Goal: Task Accomplishment & Management: Manage account settings

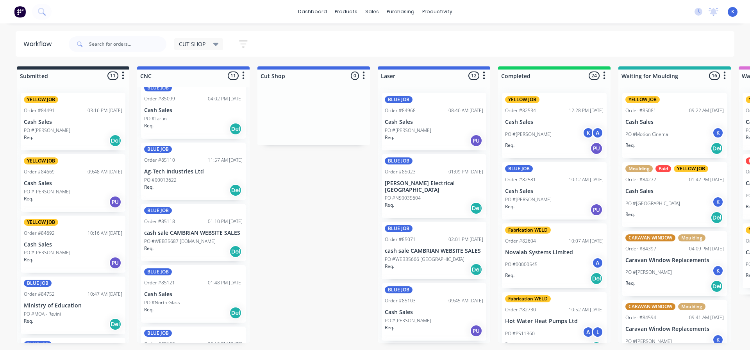
scroll to position [234, 0]
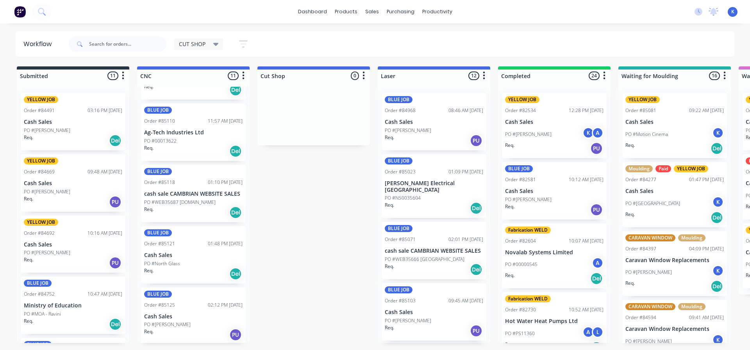
click at [164, 270] on div "Req. Del" at bounding box center [193, 273] width 98 height 13
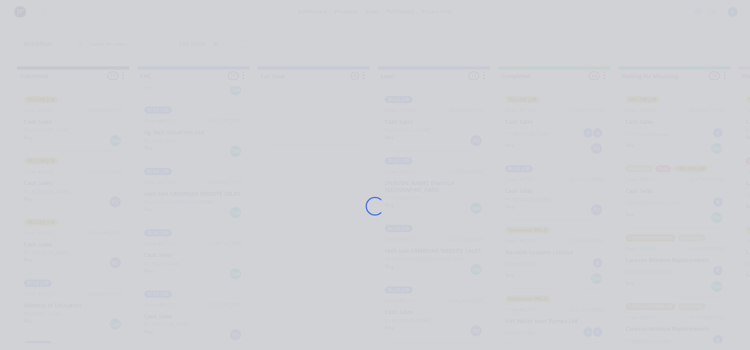
click at [165, 269] on div "Loading..." at bounding box center [375, 206] width 625 height 350
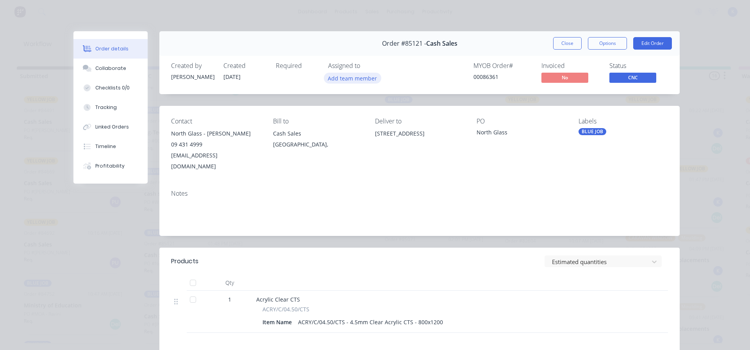
click at [352, 81] on button "Add team member" at bounding box center [352, 78] width 57 height 11
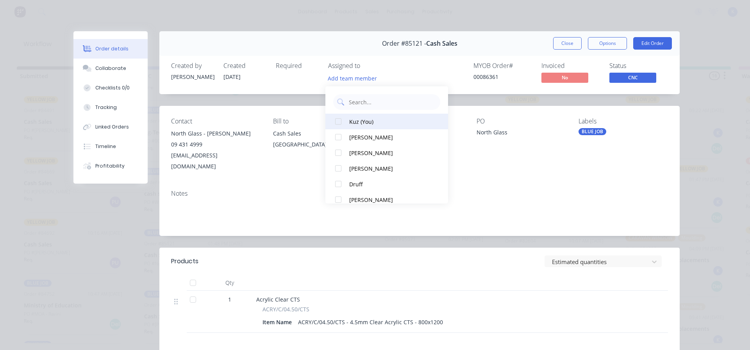
click at [339, 124] on div at bounding box center [339, 122] width 16 height 16
click at [641, 81] on span "CNC" at bounding box center [632, 78] width 47 height 10
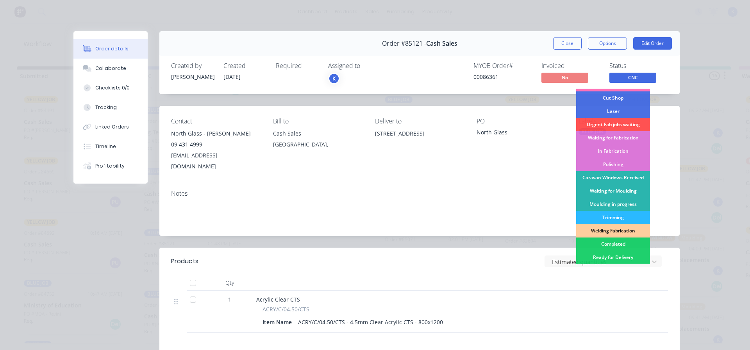
scroll to position [117, 0]
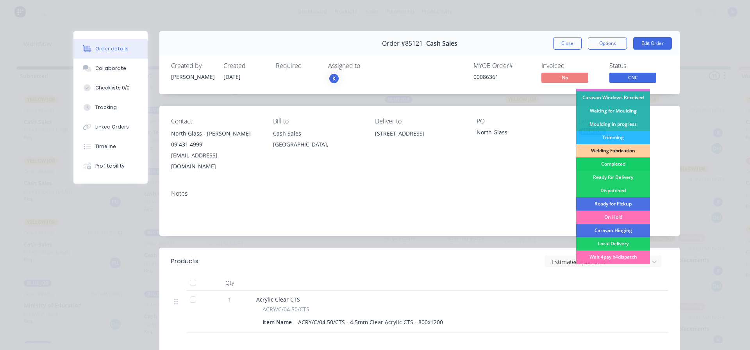
click at [617, 166] on div "Completed" at bounding box center [613, 163] width 74 height 13
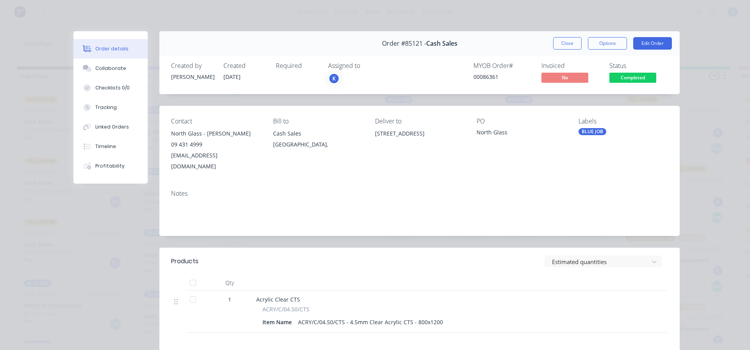
click at [565, 45] on button "Close" at bounding box center [567, 43] width 29 height 13
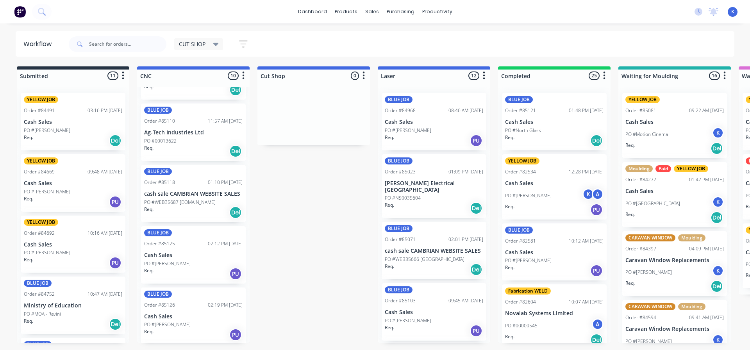
click at [169, 253] on p "Cash Sales" at bounding box center [193, 255] width 98 height 7
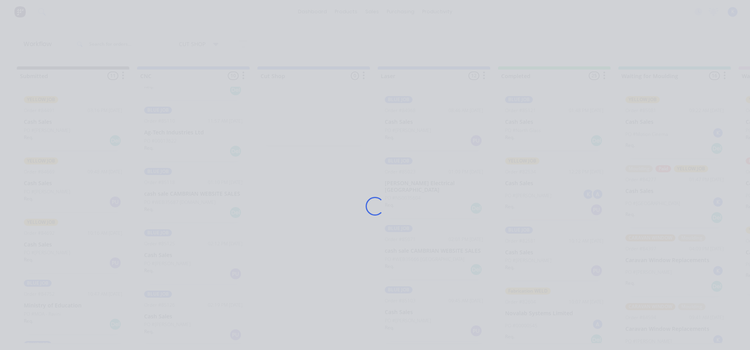
click at [169, 253] on div "Loading..." at bounding box center [375, 206] width 625 height 350
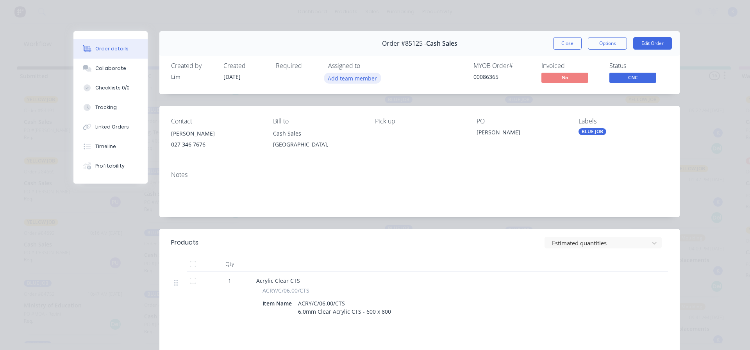
click at [349, 79] on button "Add team member" at bounding box center [352, 78] width 57 height 11
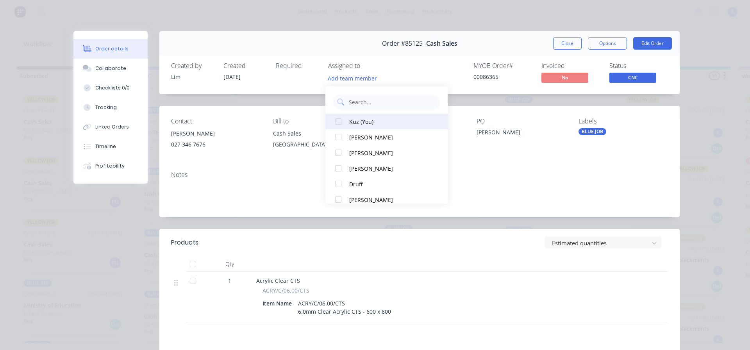
click at [339, 120] on div at bounding box center [339, 122] width 16 height 16
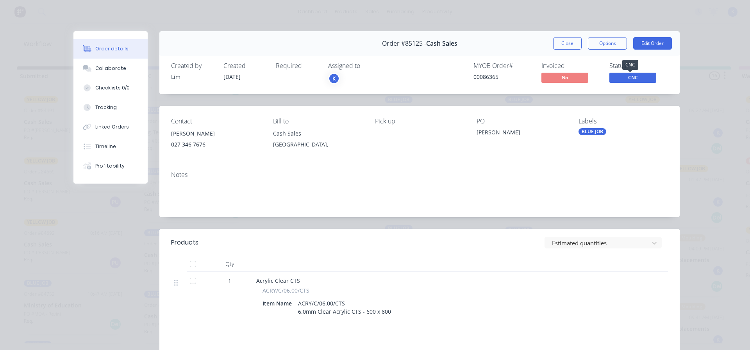
click at [622, 79] on span "CNC" at bounding box center [632, 78] width 47 height 10
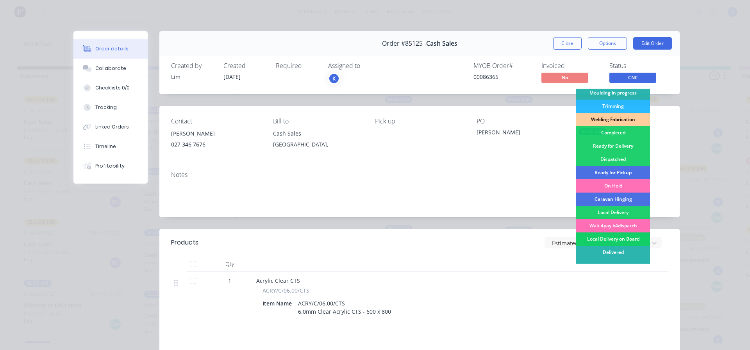
scroll to position [154, 0]
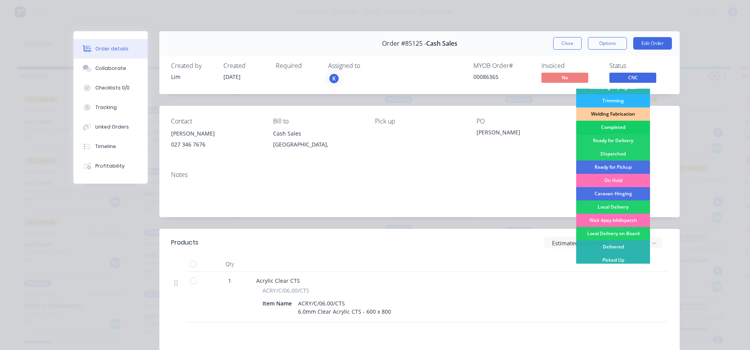
click at [609, 129] on div "Completed" at bounding box center [613, 127] width 74 height 13
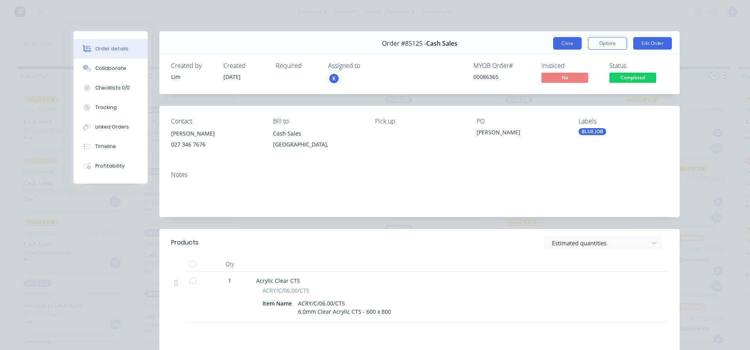
click at [570, 39] on button "Close" at bounding box center [567, 43] width 29 height 13
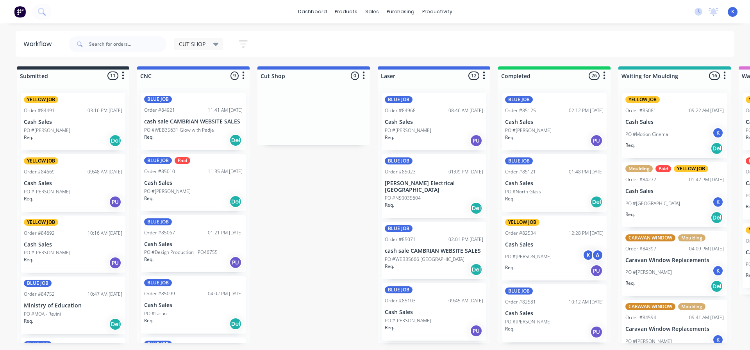
scroll to position [0, 0]
click at [167, 129] on p "PO #WEB35631 Glow with Pedja" at bounding box center [179, 130] width 70 height 7
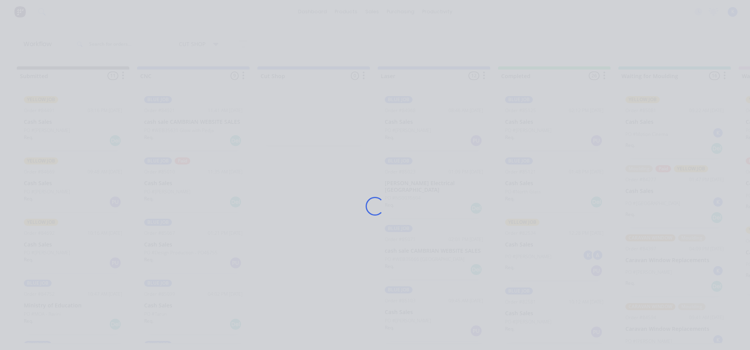
click at [167, 129] on div "Loading..." at bounding box center [375, 206] width 625 height 350
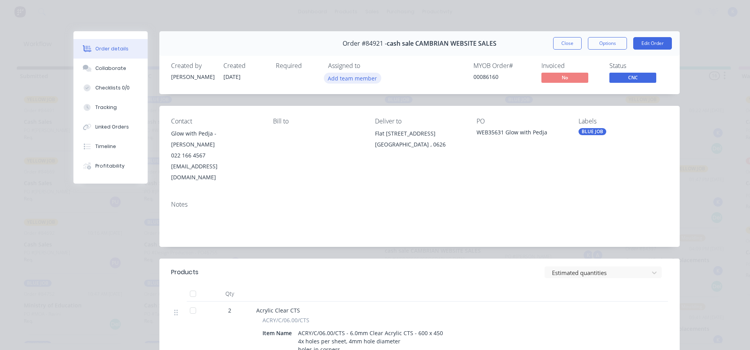
click at [341, 75] on button "Add team member" at bounding box center [352, 78] width 57 height 11
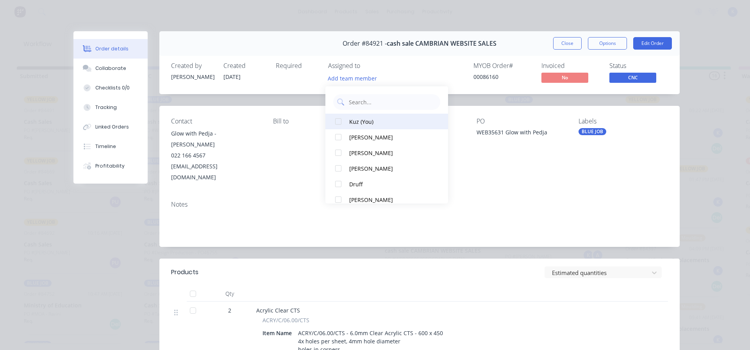
click at [333, 123] on div at bounding box center [339, 122] width 16 height 16
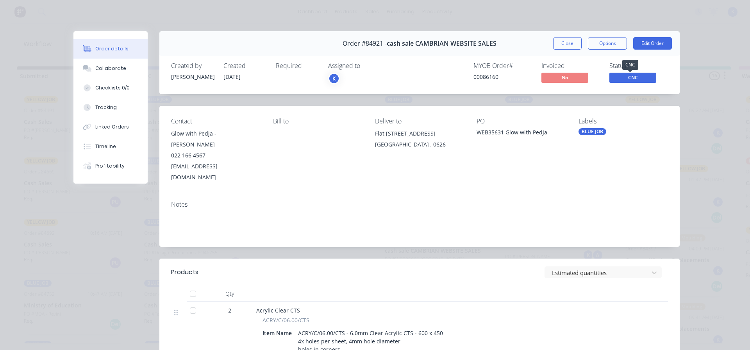
click at [628, 77] on span "CNC" at bounding box center [632, 78] width 47 height 10
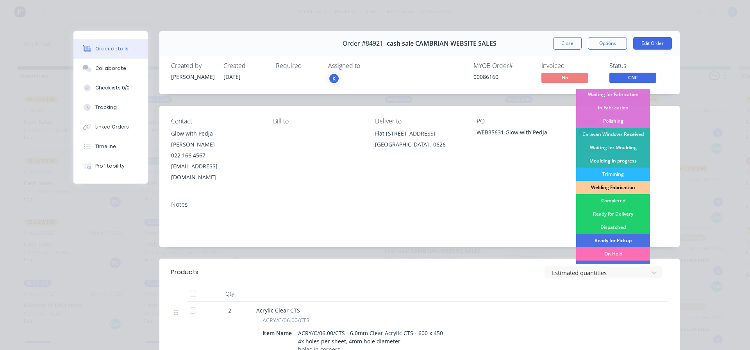
scroll to position [76, 0]
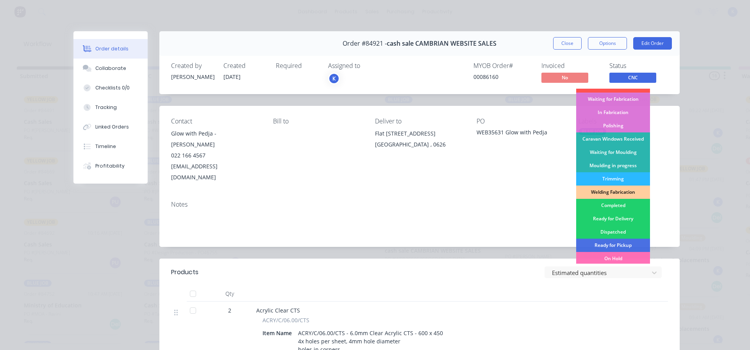
click at [617, 126] on div "Polishing" at bounding box center [613, 125] width 74 height 13
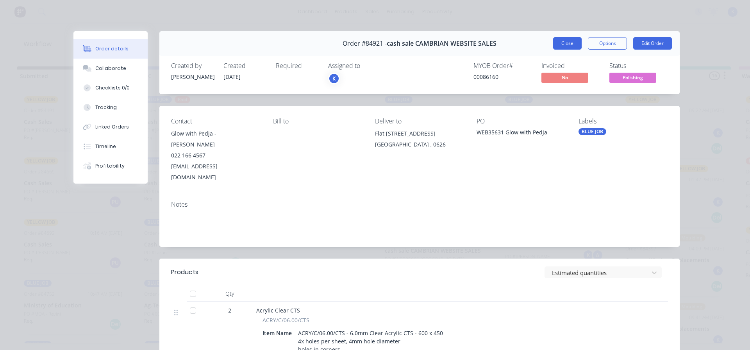
click at [568, 44] on button "Close" at bounding box center [567, 43] width 29 height 13
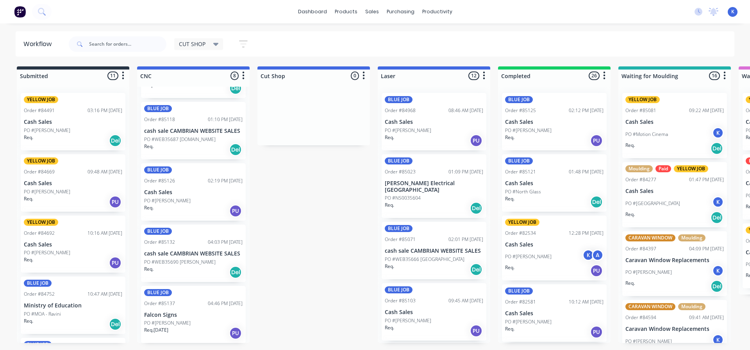
scroll to position [236, 0]
click at [181, 261] on p "PO #WEB35690 [PERSON_NAME]" at bounding box center [179, 261] width 71 height 7
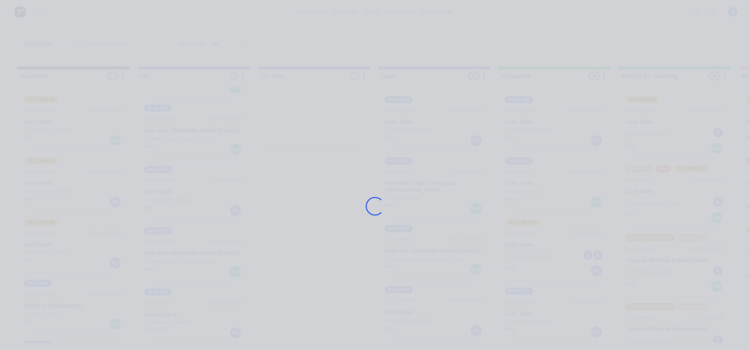
click at [181, 261] on div "Loading..." at bounding box center [375, 206] width 625 height 350
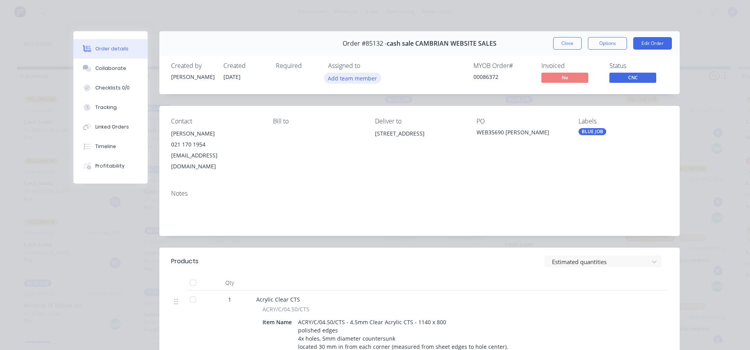
click at [332, 80] on button "Add team member" at bounding box center [352, 78] width 57 height 11
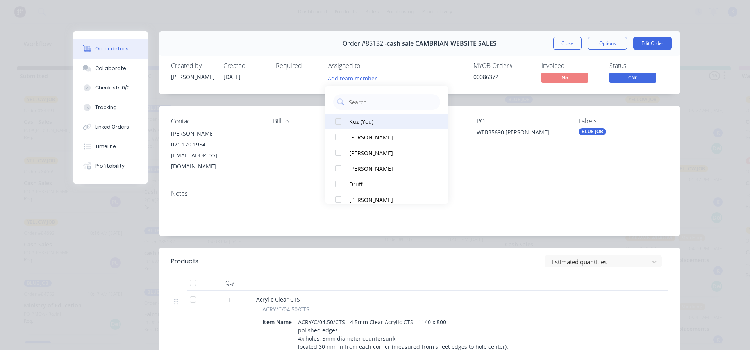
click at [348, 122] on button "Kuz (You)" at bounding box center [386, 122] width 123 height 16
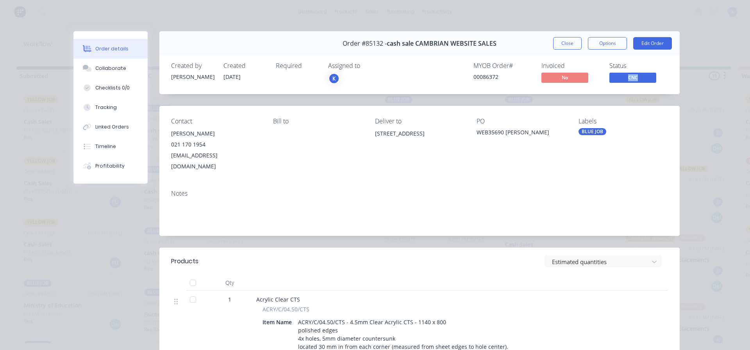
click at [634, 75] on div "Status CNC" at bounding box center [638, 73] width 59 height 23
click at [634, 75] on span "CNC" at bounding box center [632, 78] width 47 height 10
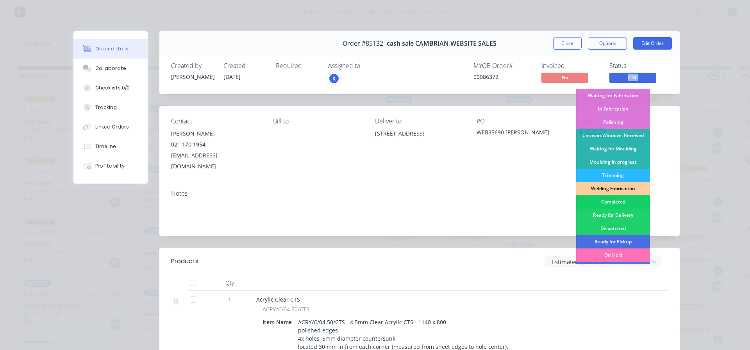
scroll to position [76, 0]
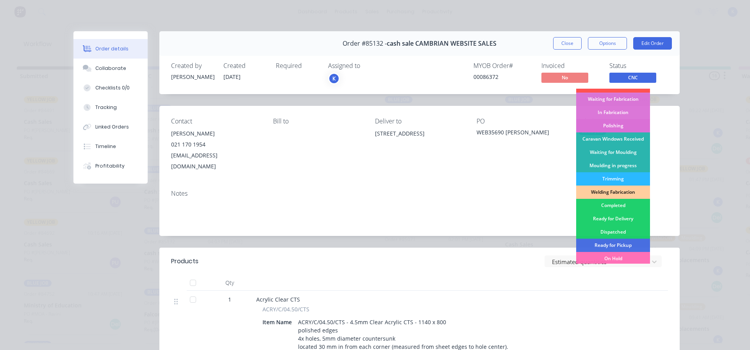
click at [621, 125] on div "Polishing" at bounding box center [613, 125] width 74 height 13
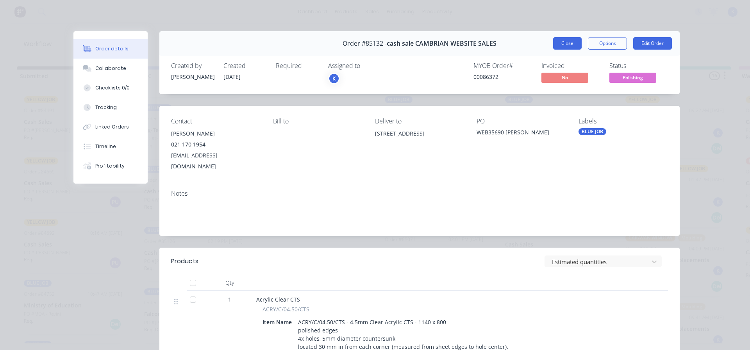
click at [561, 46] on button "Close" at bounding box center [567, 43] width 29 height 13
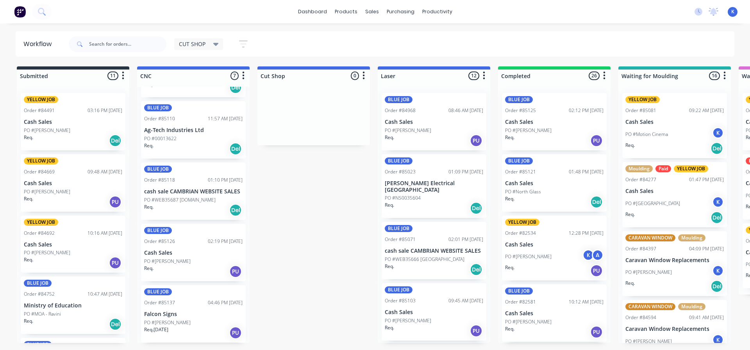
click at [172, 196] on div "BLUE JOB Order #85118 01:10 PM [DATE] cash sale CAMBRIAN WEBSITE SALES PO #WEB3…" at bounding box center [193, 191] width 105 height 57
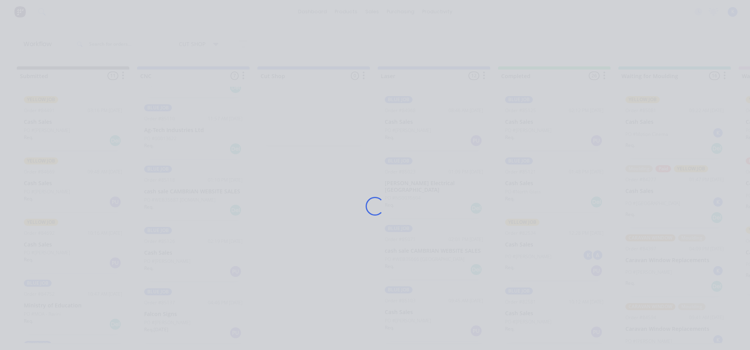
click at [172, 195] on div "Loading..." at bounding box center [375, 206] width 625 height 350
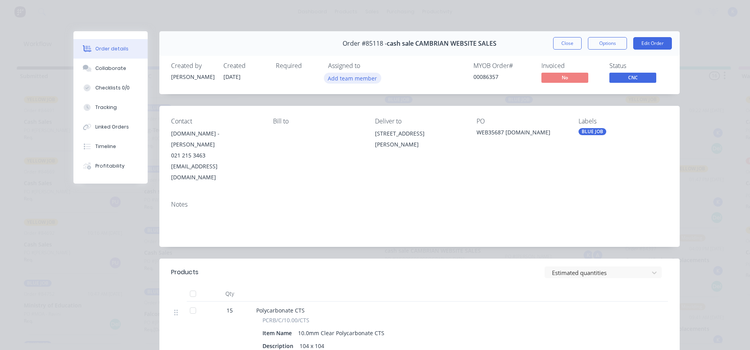
drag, startPoint x: 337, startPoint y: 75, endPoint x: 332, endPoint y: 77, distance: 4.7
click at [336, 75] on button "Add team member" at bounding box center [352, 78] width 57 height 11
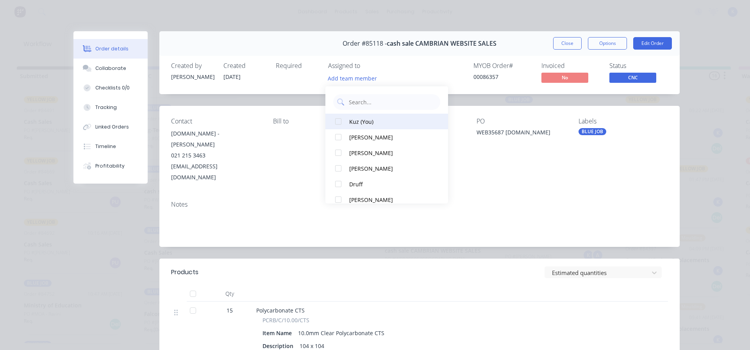
click at [341, 122] on div at bounding box center [339, 122] width 16 height 16
click at [640, 73] on span "CNC" at bounding box center [632, 78] width 47 height 10
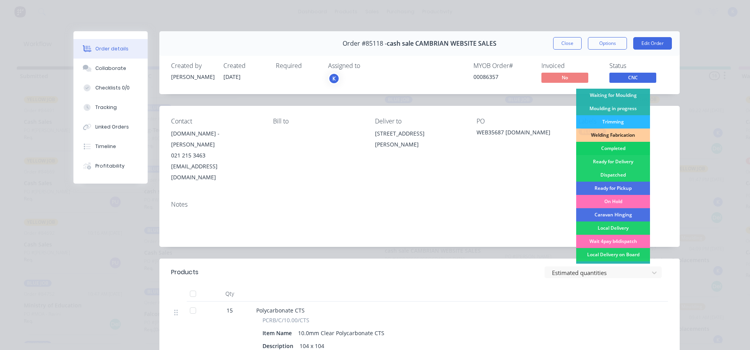
scroll to position [115, 0]
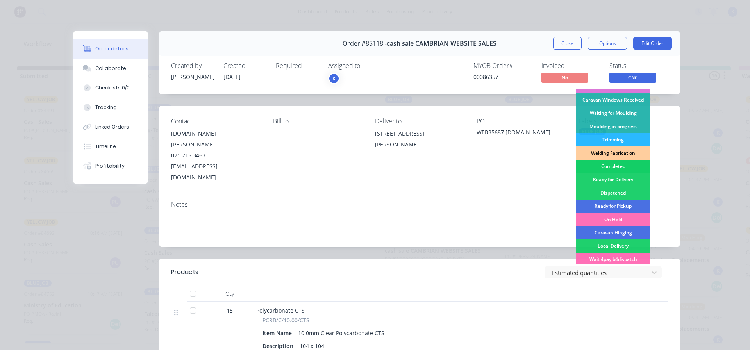
click at [615, 163] on div "Completed" at bounding box center [613, 166] width 74 height 13
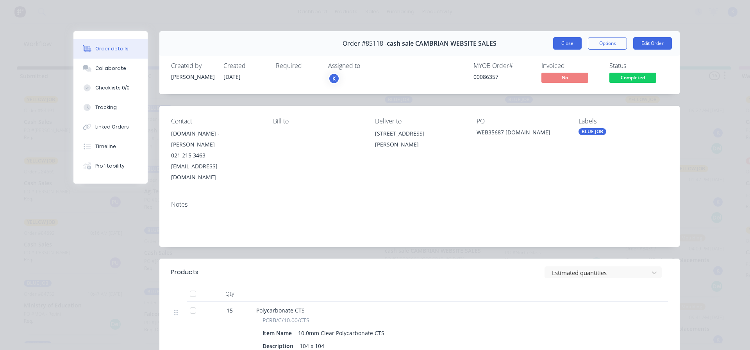
click at [559, 45] on button "Close" at bounding box center [567, 43] width 29 height 13
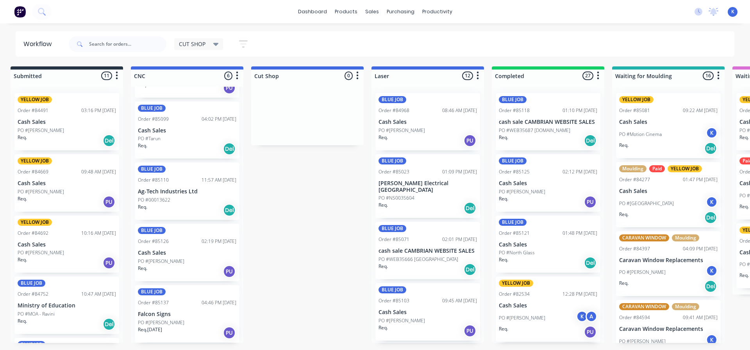
click at [167, 256] on p "Cash Sales" at bounding box center [187, 253] width 98 height 7
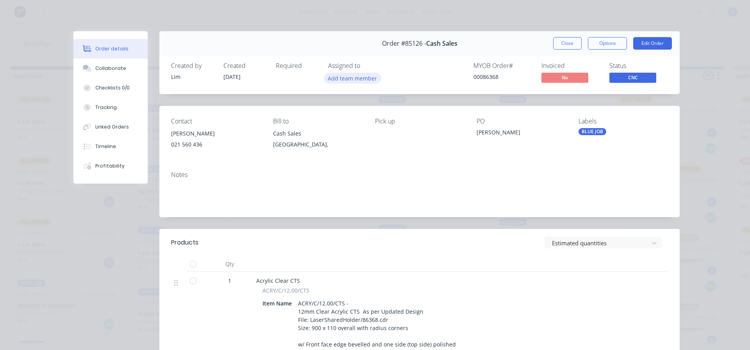
click at [350, 81] on button "Add team member" at bounding box center [352, 78] width 57 height 11
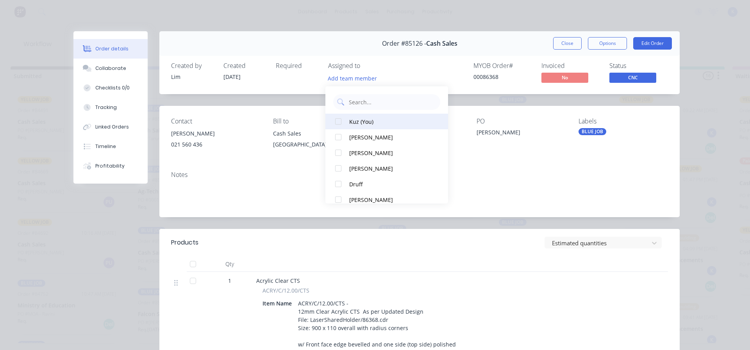
click at [336, 123] on div at bounding box center [339, 122] width 16 height 16
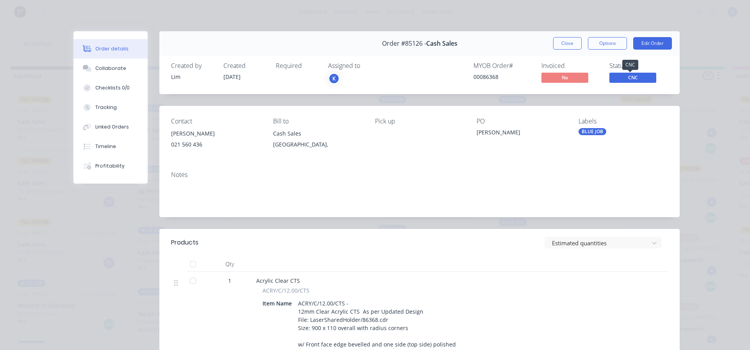
click at [627, 73] on span "CNC" at bounding box center [632, 78] width 47 height 10
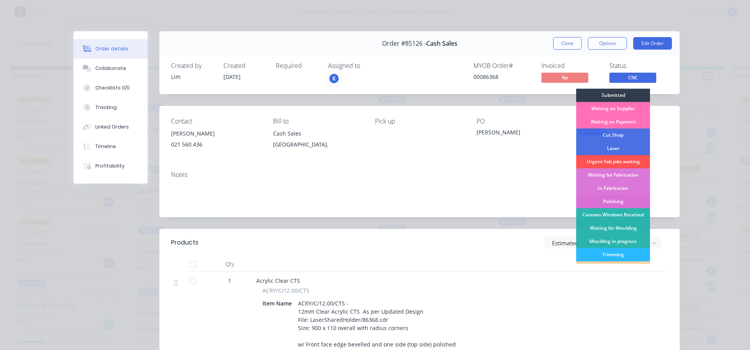
click at [623, 203] on div "Polishing" at bounding box center [613, 201] width 74 height 13
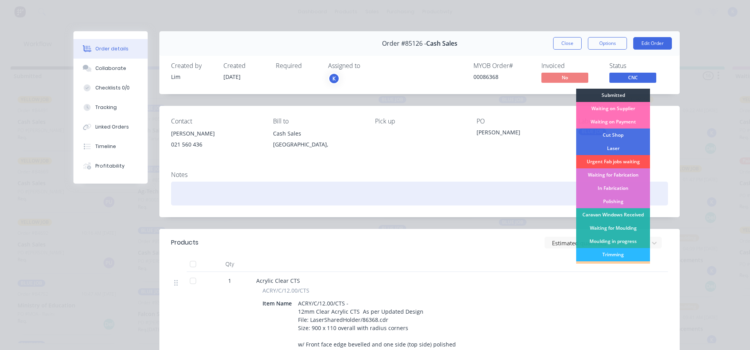
scroll to position [53, 0]
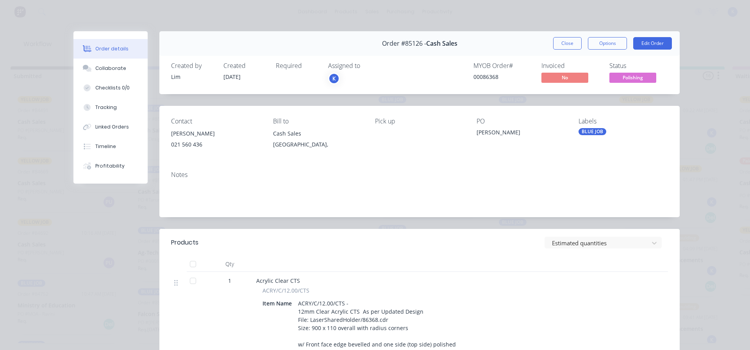
click at [566, 41] on button "Close" at bounding box center [567, 43] width 29 height 13
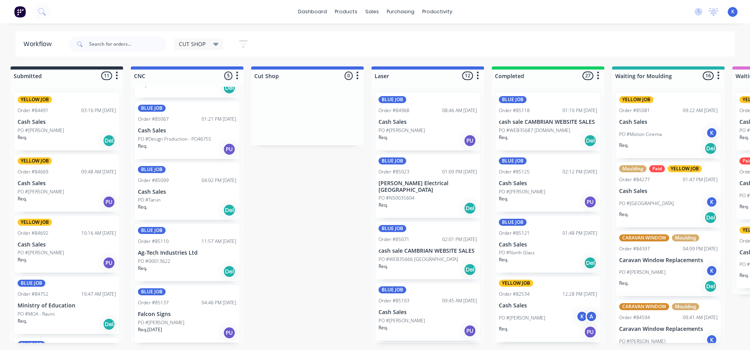
click at [155, 197] on p "PO #Tarun" at bounding box center [149, 200] width 23 height 7
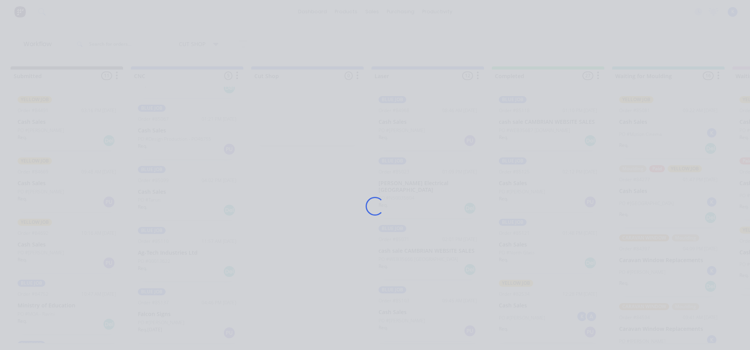
click at [155, 197] on div "Loading..." at bounding box center [375, 206] width 625 height 350
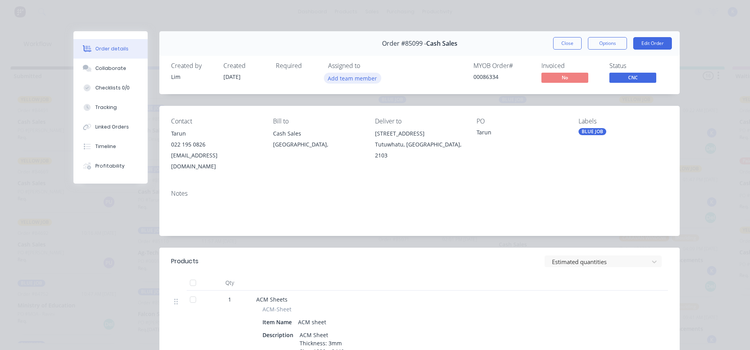
click at [350, 78] on button "Add team member" at bounding box center [352, 78] width 57 height 11
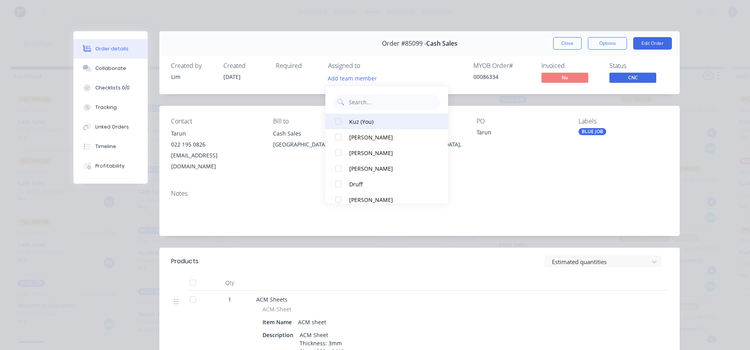
click at [340, 125] on div at bounding box center [339, 122] width 16 height 16
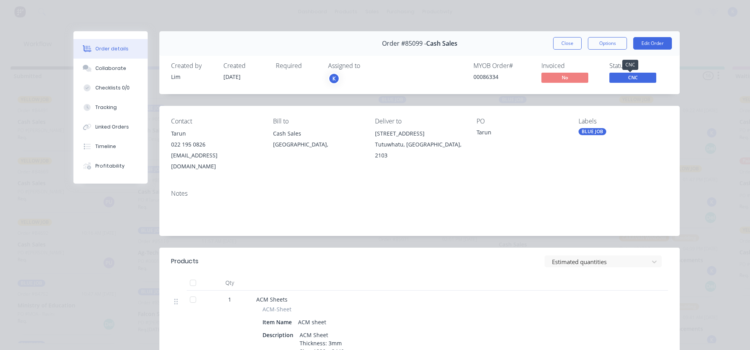
click at [613, 77] on span "CNC" at bounding box center [632, 78] width 47 height 10
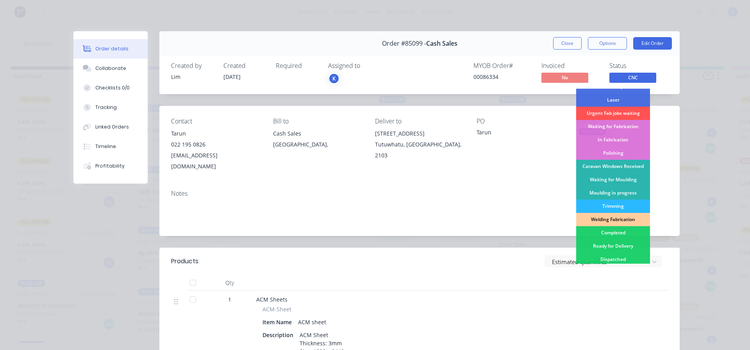
scroll to position [117, 0]
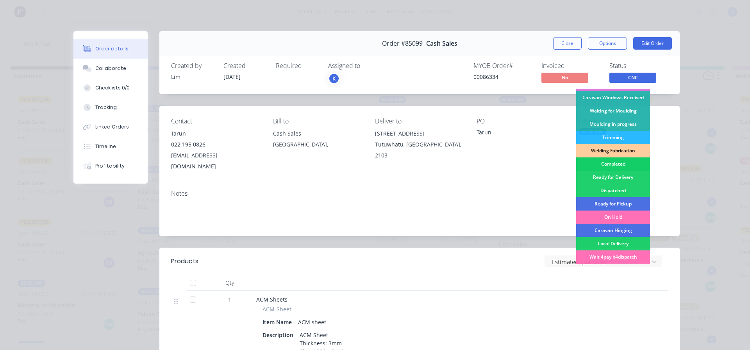
click at [612, 164] on div "Completed" at bounding box center [613, 163] width 74 height 13
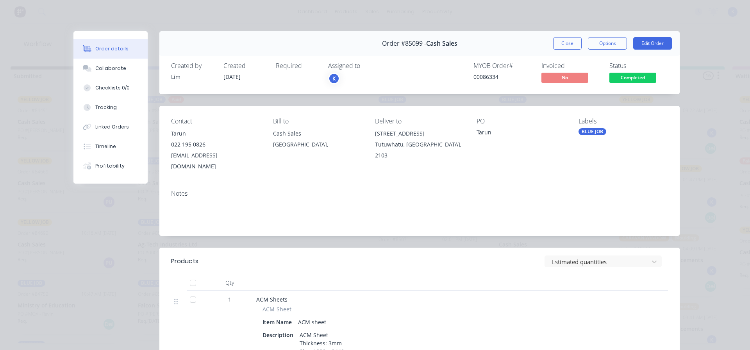
scroll to position [0, 0]
click at [556, 43] on button "Close" at bounding box center [567, 43] width 29 height 13
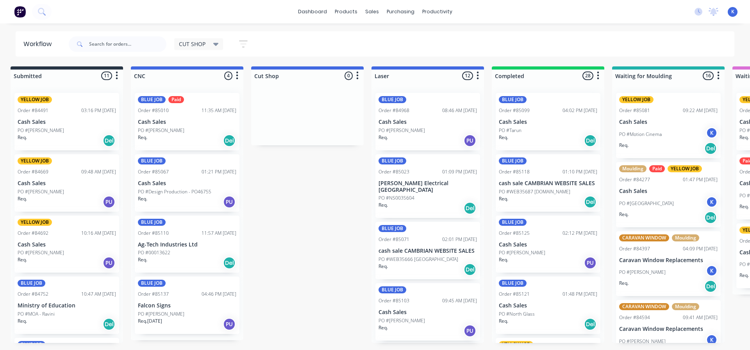
click at [169, 310] on div "BLUE JOB Order #85137 04:46 PM [DATE] Falcon Signs PO #[PERSON_NAME] Req. [DATE…" at bounding box center [187, 305] width 105 height 57
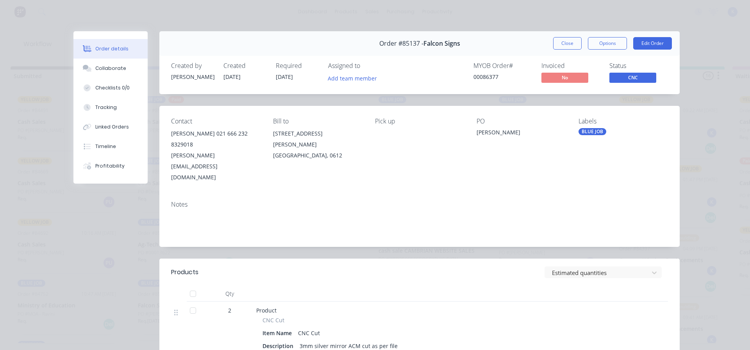
click at [352, 88] on div "Created by [PERSON_NAME] Created [DATE] Required [DATE] Assigned to Add team me…" at bounding box center [419, 73] width 520 height 41
click at [350, 83] on button "Add team member" at bounding box center [352, 78] width 57 height 11
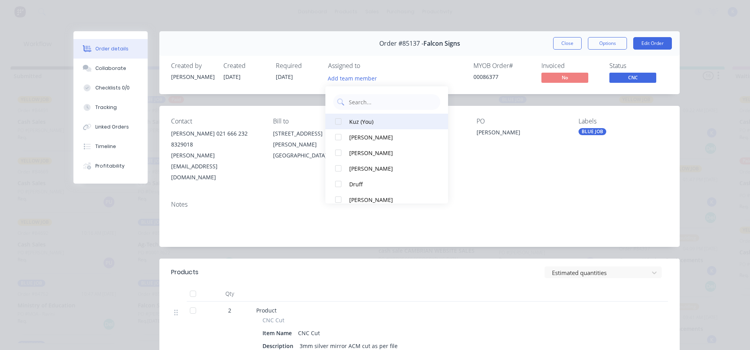
click at [345, 122] on div at bounding box center [339, 122] width 16 height 16
click at [626, 74] on span "CNC" at bounding box center [632, 78] width 47 height 10
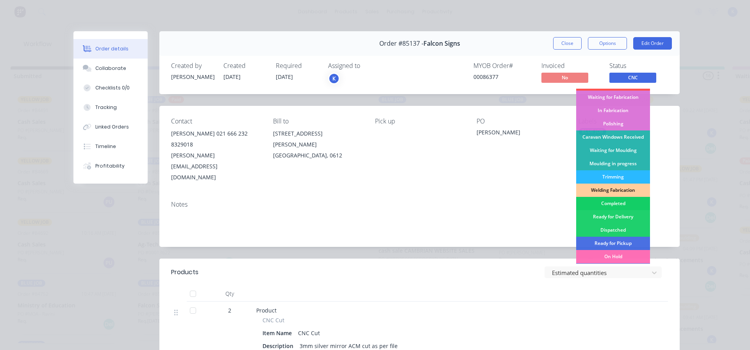
scroll to position [78, 0]
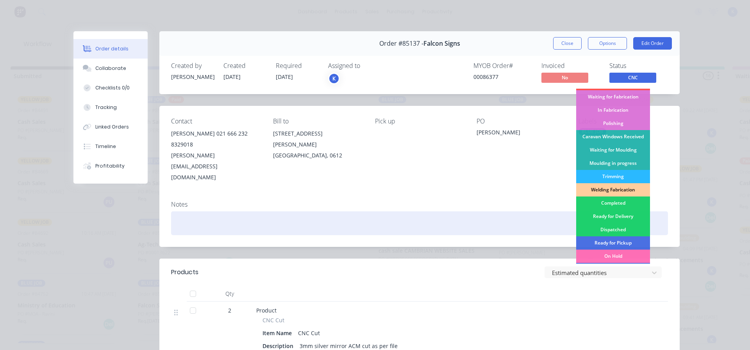
click at [607, 199] on div "Completed" at bounding box center [613, 203] width 74 height 13
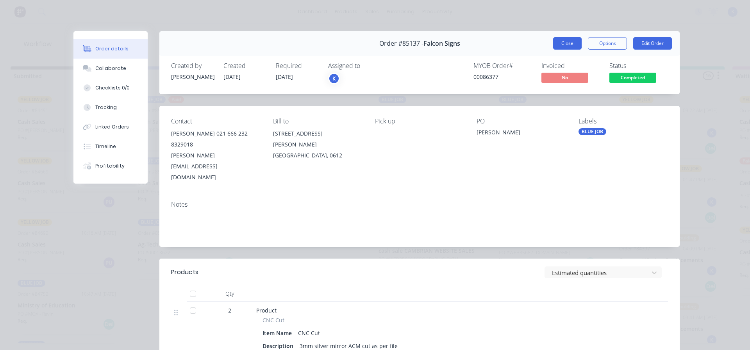
click at [555, 46] on button "Close" at bounding box center [567, 43] width 29 height 13
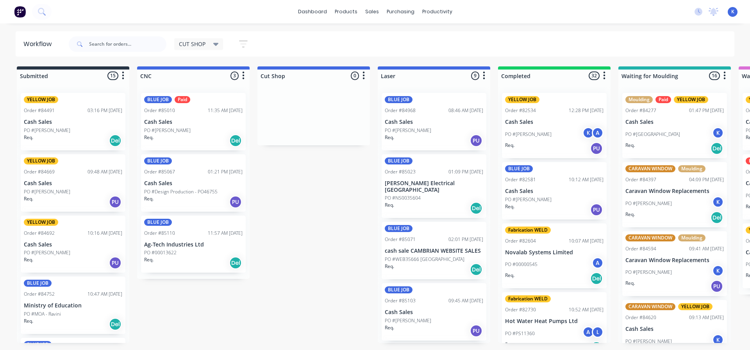
click at [169, 128] on p "PO #[PERSON_NAME]" at bounding box center [167, 130] width 46 height 7
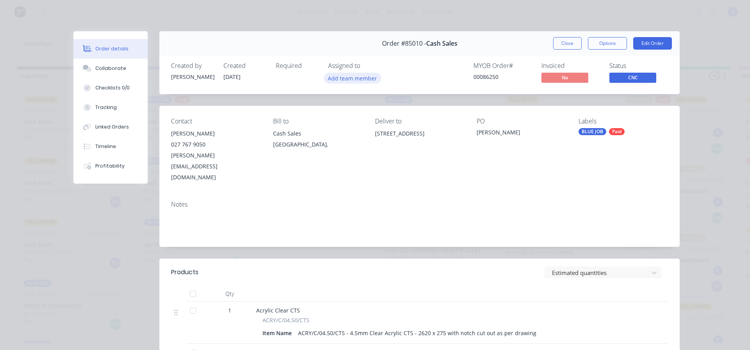
click at [346, 80] on button "Add team member" at bounding box center [352, 78] width 57 height 11
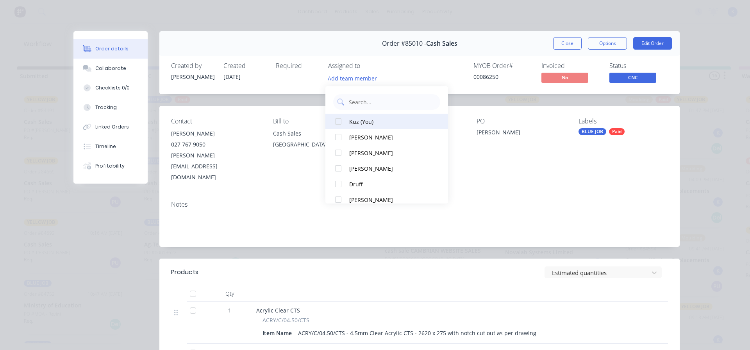
click at [338, 122] on div at bounding box center [339, 122] width 16 height 16
click at [637, 82] on span "CNC" at bounding box center [632, 78] width 47 height 10
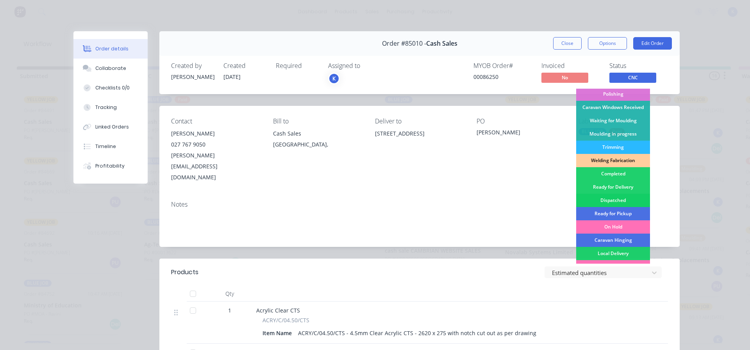
scroll to position [117, 0]
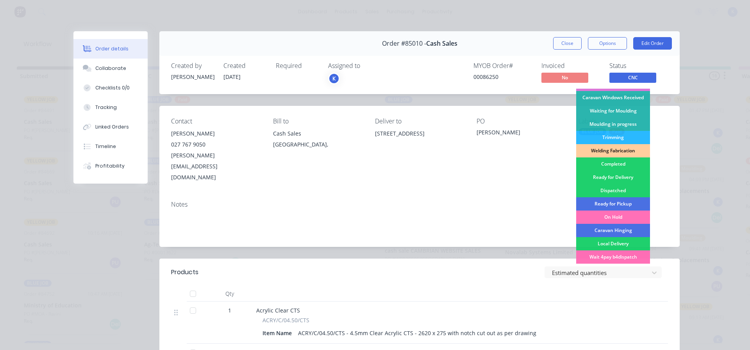
click at [613, 165] on div "Completed" at bounding box center [613, 163] width 74 height 13
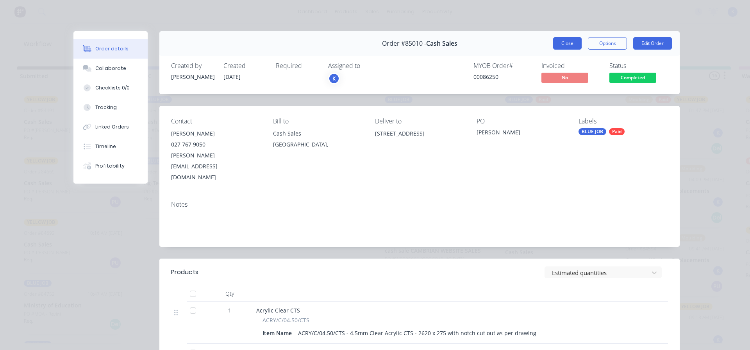
click at [560, 40] on button "Close" at bounding box center [567, 43] width 29 height 13
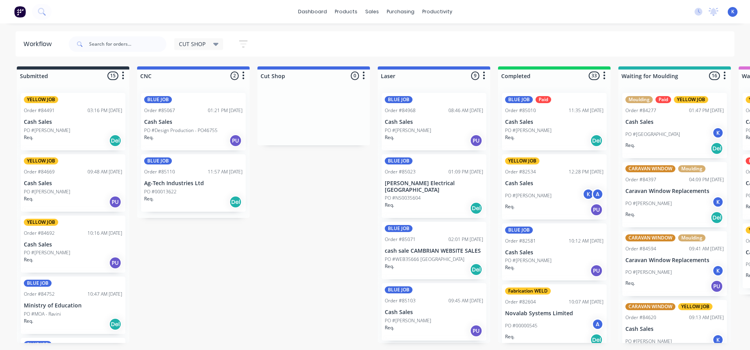
click at [164, 126] on div "BLUE JOB Order #85067 01:21 PM 03/10/25 Cash Sales PO #Design Production - PO46…" at bounding box center [193, 121] width 105 height 57
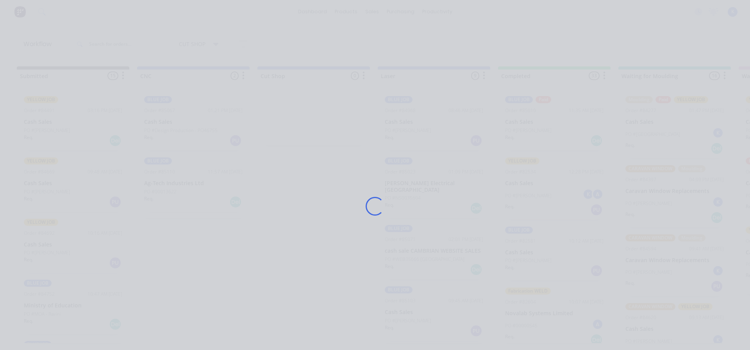
click at [164, 126] on div "Loading..." at bounding box center [375, 206] width 625 height 350
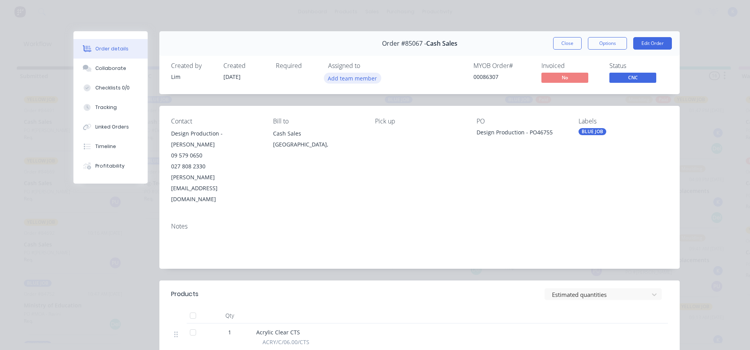
click at [352, 79] on button "Add team member" at bounding box center [352, 78] width 57 height 11
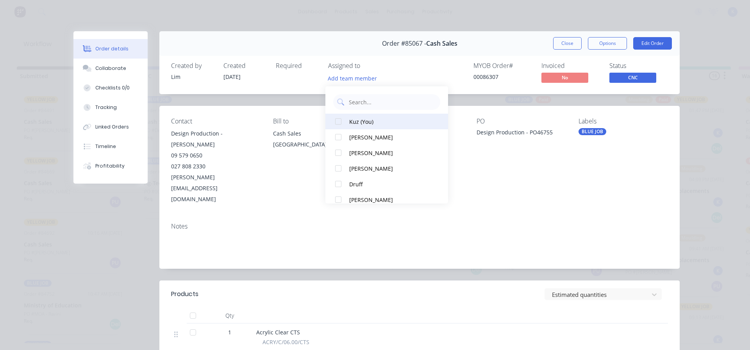
click at [334, 122] on div at bounding box center [339, 122] width 16 height 16
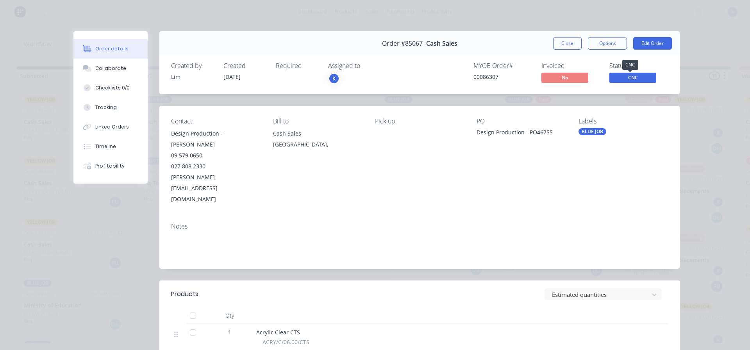
click at [625, 78] on span "CNC" at bounding box center [632, 78] width 47 height 10
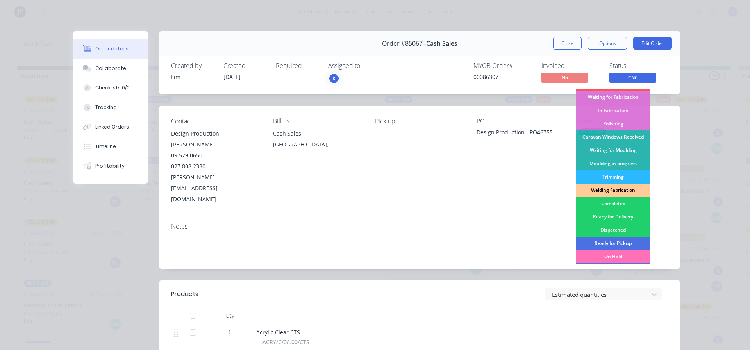
scroll to position [78, 0]
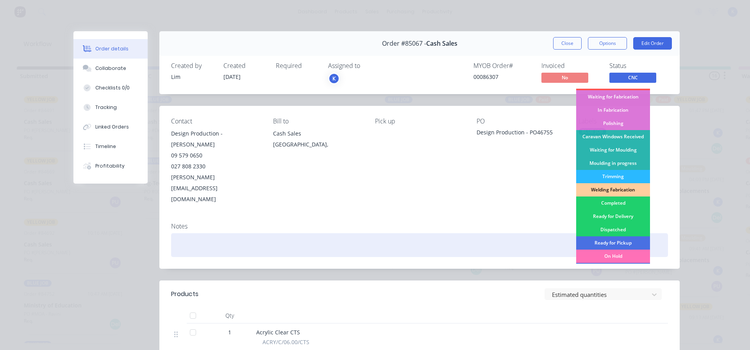
click at [609, 202] on div "Completed" at bounding box center [613, 203] width 74 height 13
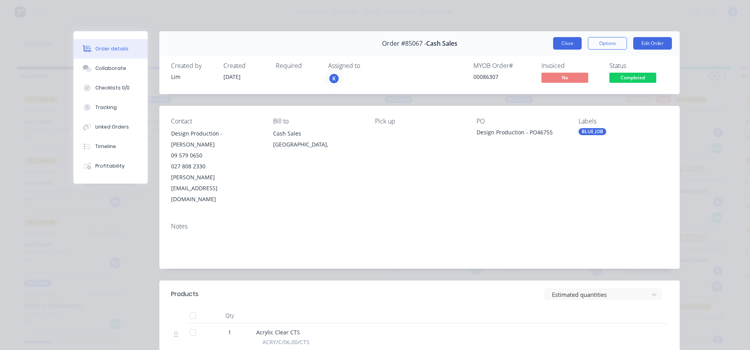
click at [558, 40] on button "Close" at bounding box center [567, 43] width 29 height 13
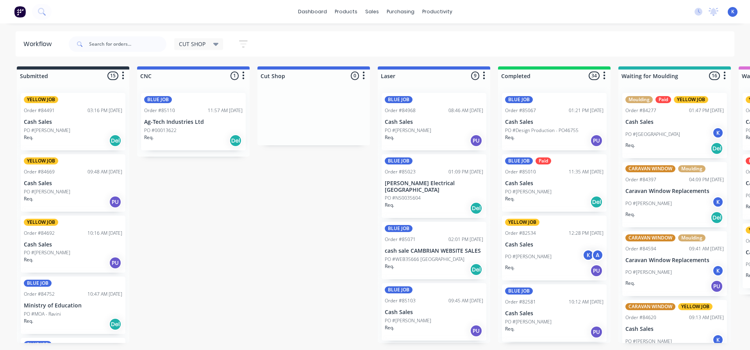
click at [172, 123] on p "Ag-Tech Industries Ltd" at bounding box center [193, 122] width 98 height 7
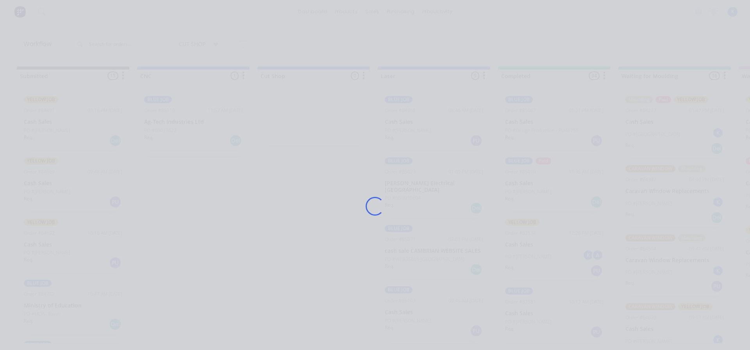
click at [171, 124] on div "Loading..." at bounding box center [375, 206] width 625 height 350
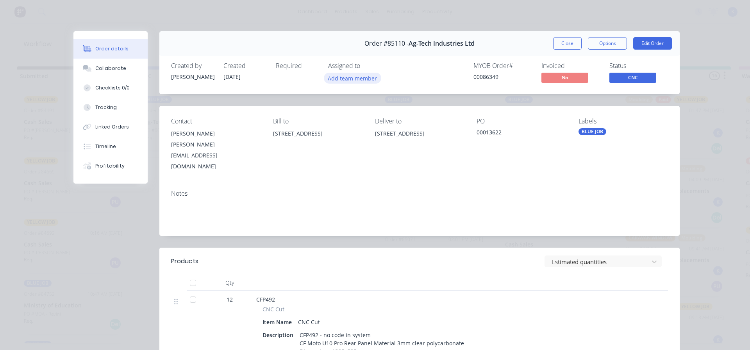
click at [366, 76] on button "Add team member" at bounding box center [352, 78] width 57 height 11
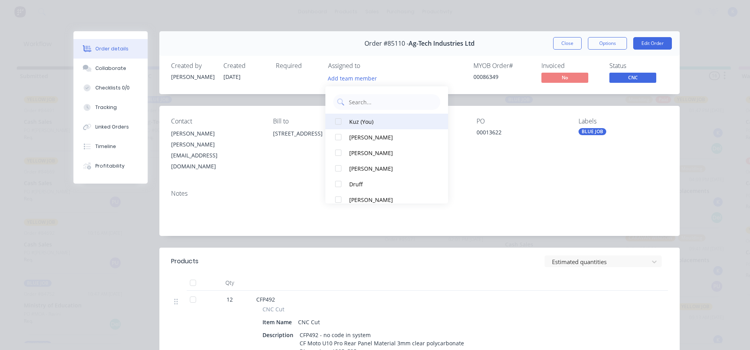
click at [344, 122] on div at bounding box center [339, 122] width 16 height 16
click at [565, 45] on button "Close" at bounding box center [567, 43] width 29 height 13
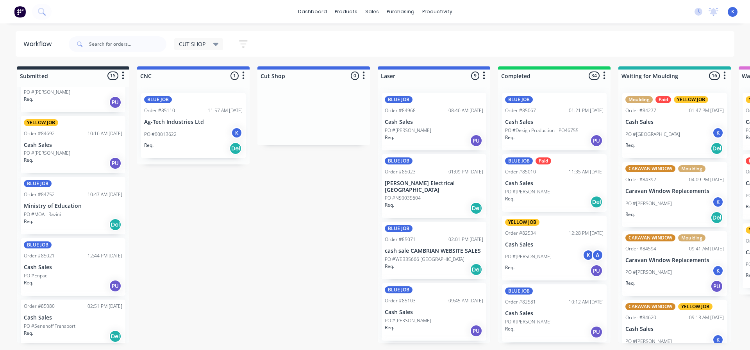
scroll to position [0, 0]
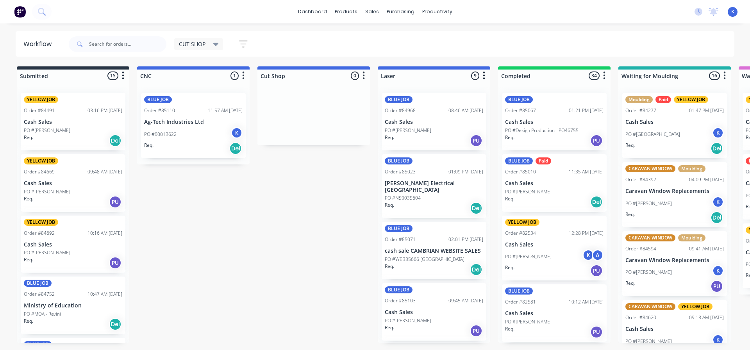
click at [46, 126] on div "YELLOW JOB Order #84491 03:16 PM 09/09/25 Cash Sales PO #Jody Blackwood Req. Del" at bounding box center [73, 121] width 105 height 57
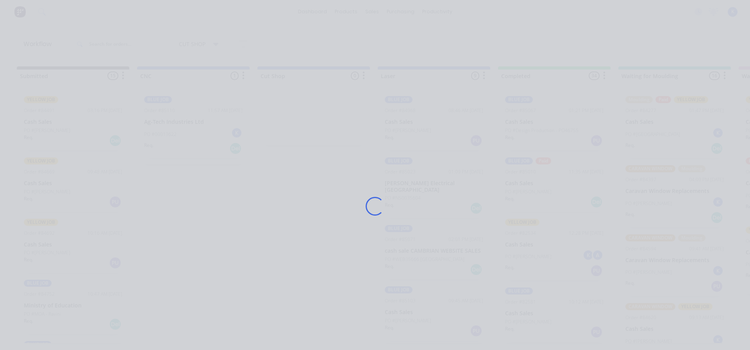
click at [47, 126] on div "Loading..." at bounding box center [375, 175] width 750 height 350
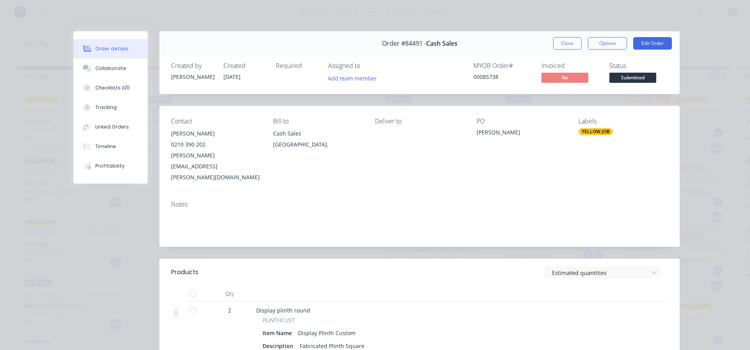
click at [557, 43] on button "Close" at bounding box center [567, 43] width 29 height 13
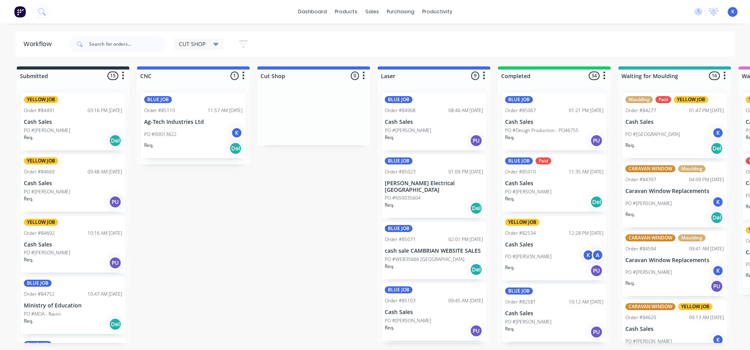
click at [42, 182] on p "Cash Sales" at bounding box center [73, 183] width 98 height 7
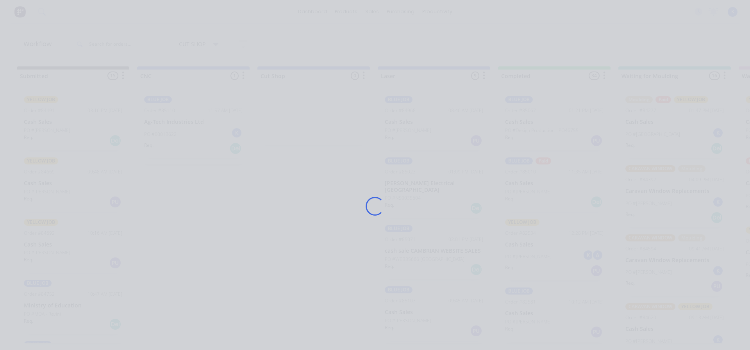
click at [43, 182] on div "Loading..." at bounding box center [375, 175] width 750 height 350
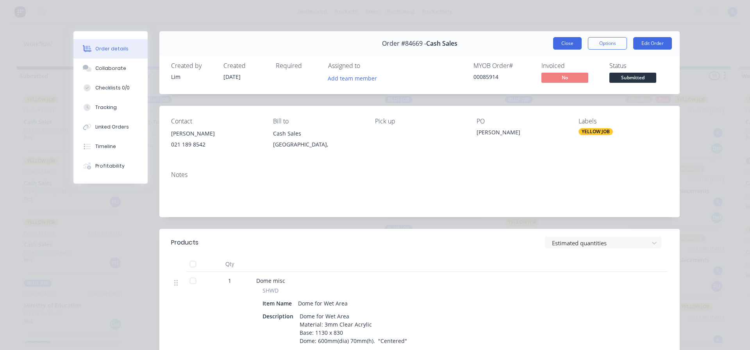
click at [561, 43] on button "Close" at bounding box center [567, 43] width 29 height 13
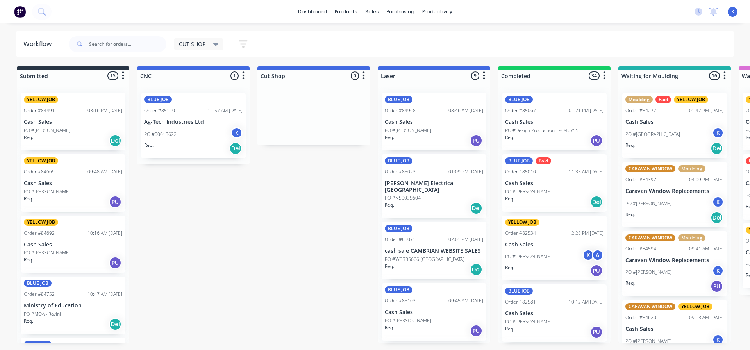
click at [39, 245] on div "YELLOW JOB Order #84491 03:16 PM 09/09/25 Cash Sales PO #Jody Blackwood Req. De…" at bounding box center [73, 215] width 113 height 256
click at [39, 245] on p "Cash Sales" at bounding box center [73, 244] width 98 height 7
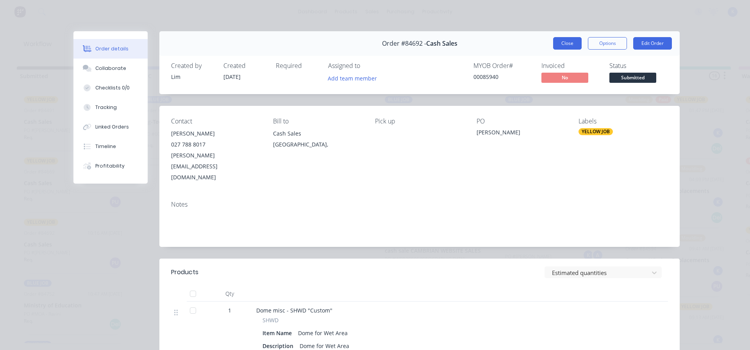
click at [563, 43] on button "Close" at bounding box center [567, 43] width 29 height 13
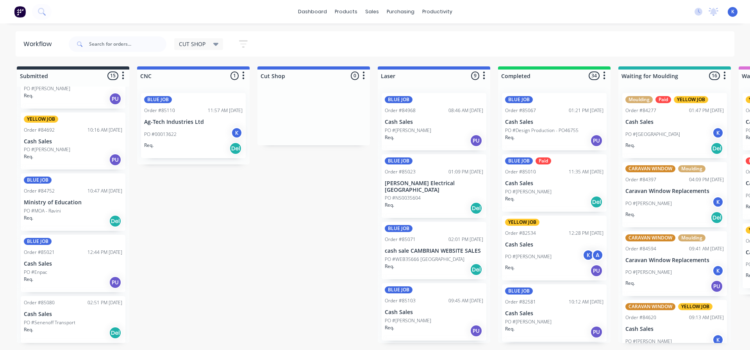
scroll to position [117, 0]
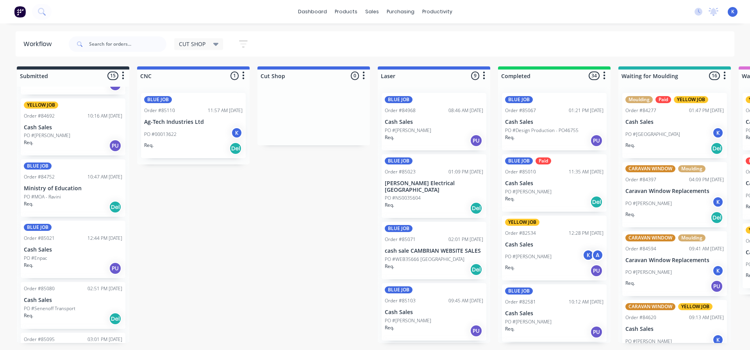
click at [47, 196] on p "PO #MOA - Ravini" at bounding box center [42, 196] width 37 height 7
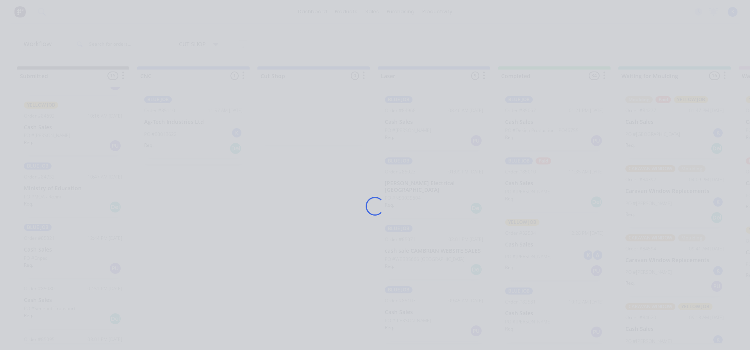
click at [47, 196] on div "Loading..." at bounding box center [375, 175] width 750 height 350
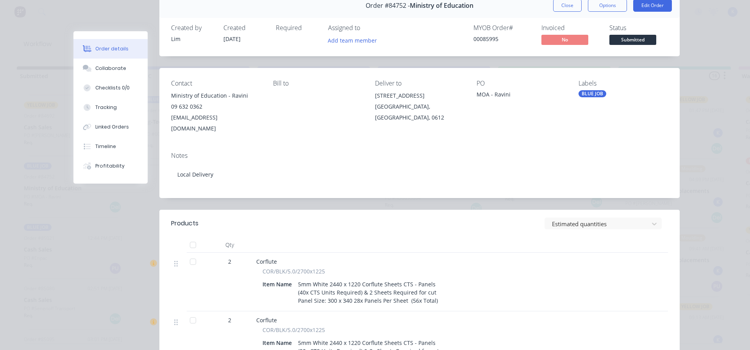
scroll to position [0, 0]
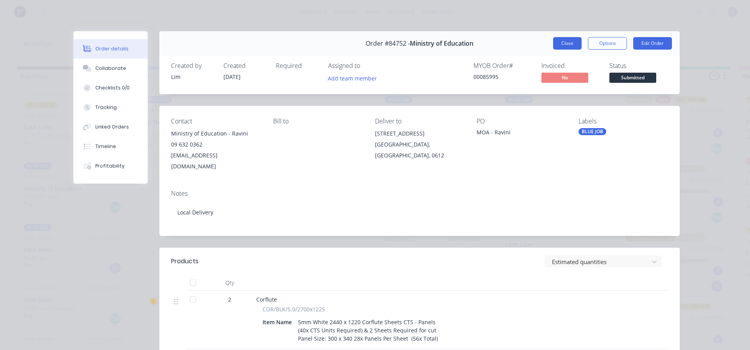
click at [553, 42] on button "Close" at bounding box center [567, 43] width 29 height 13
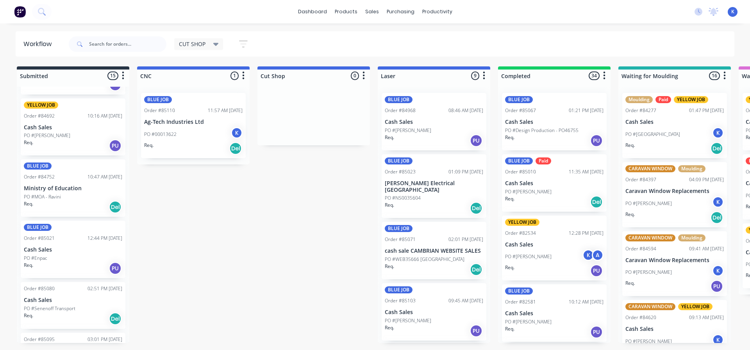
click at [54, 251] on p "Cash Sales" at bounding box center [73, 250] width 98 height 7
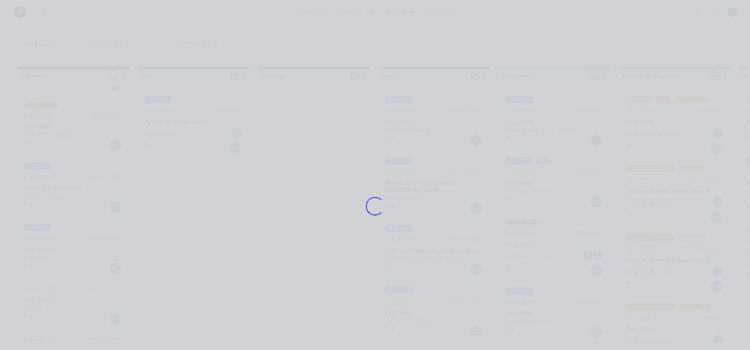
click at [54, 251] on div "Loading..." at bounding box center [375, 175] width 750 height 350
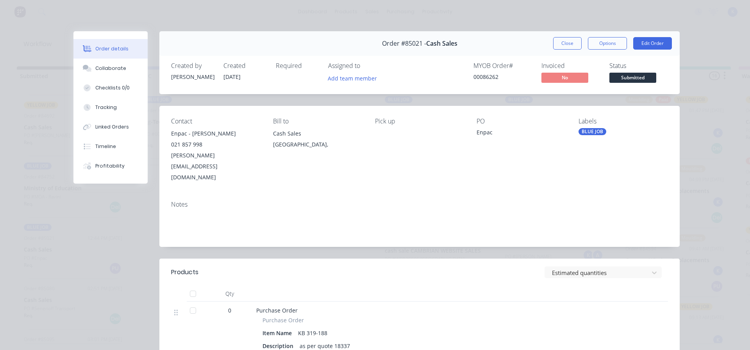
click at [553, 44] on button "Close" at bounding box center [567, 43] width 29 height 13
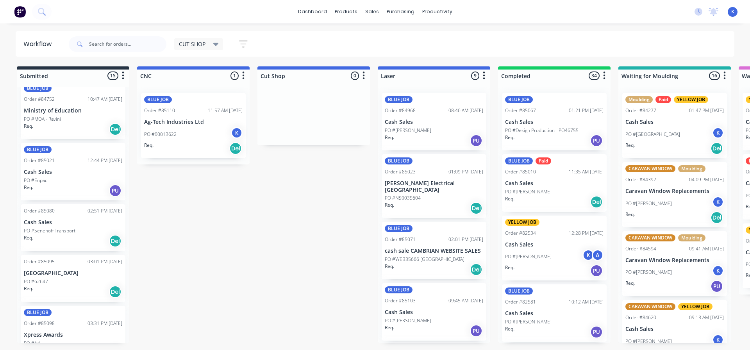
scroll to position [195, 0]
click at [42, 230] on p "PO #Senenoff Transport" at bounding box center [50, 230] width 52 height 7
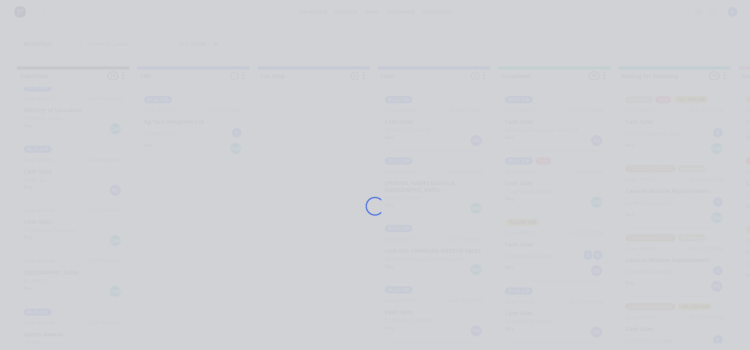
click at [42, 229] on div "Loading..." at bounding box center [375, 175] width 750 height 350
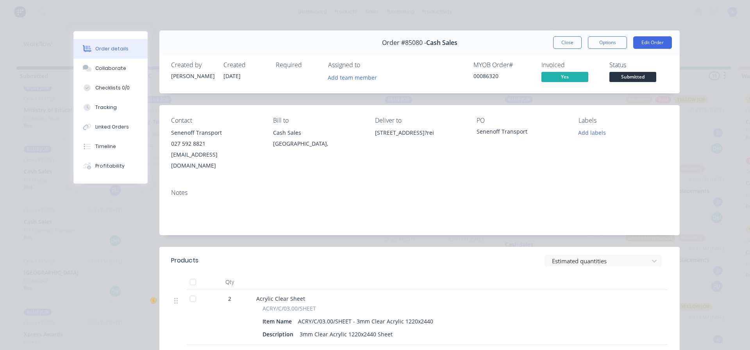
scroll to position [0, 0]
click at [553, 42] on button "Close" at bounding box center [567, 43] width 29 height 13
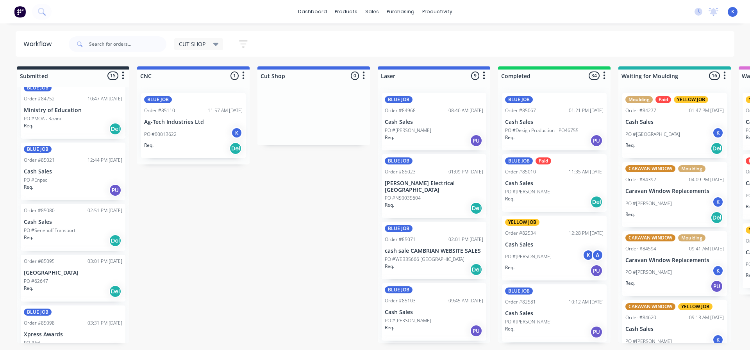
click at [39, 278] on p "PO #62647" at bounding box center [36, 281] width 24 height 7
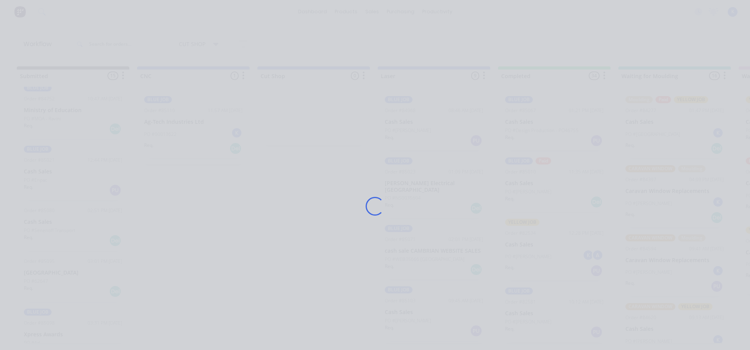
click at [39, 277] on div "Loading..." at bounding box center [375, 175] width 750 height 350
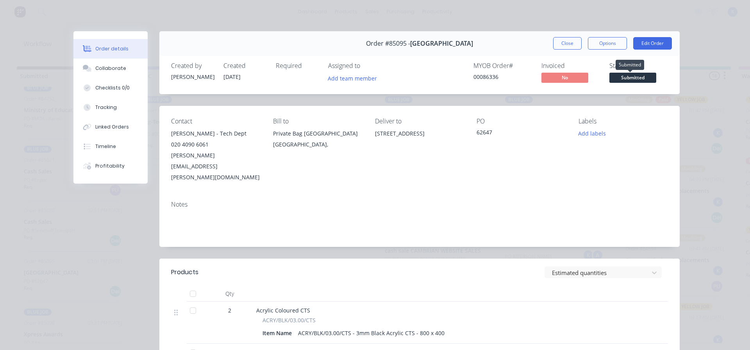
click at [629, 77] on span "Submitted" at bounding box center [632, 78] width 47 height 10
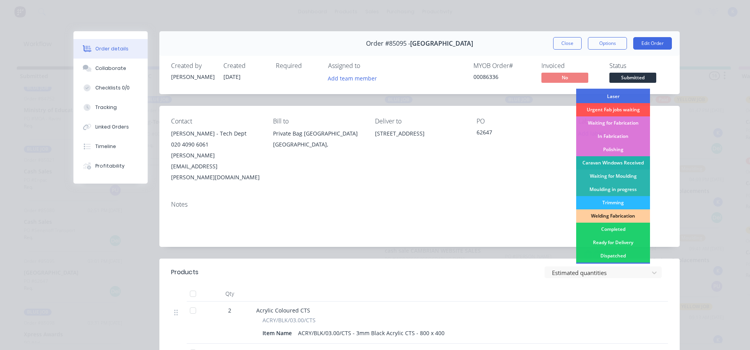
scroll to position [39, 0]
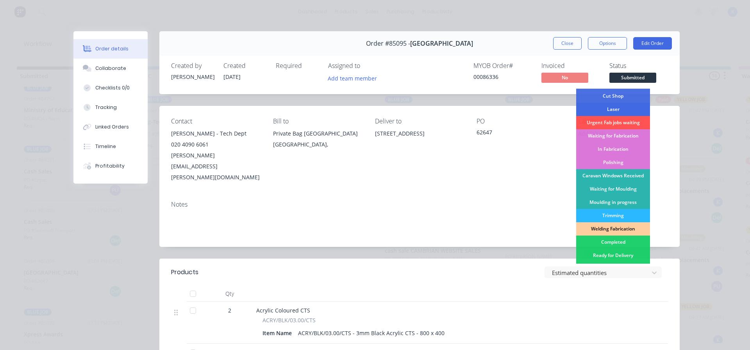
click at [606, 111] on div "Laser" at bounding box center [613, 109] width 74 height 13
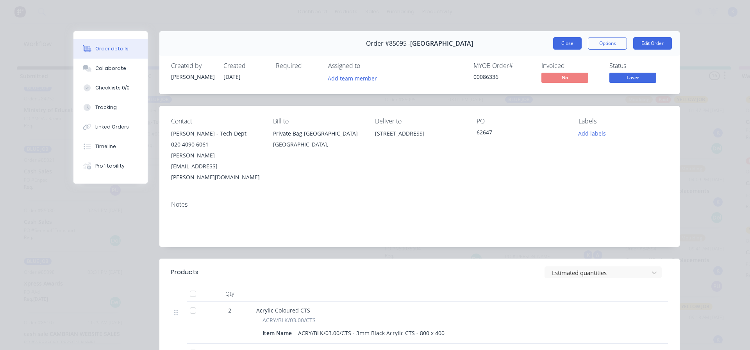
click at [563, 46] on button "Close" at bounding box center [567, 43] width 29 height 13
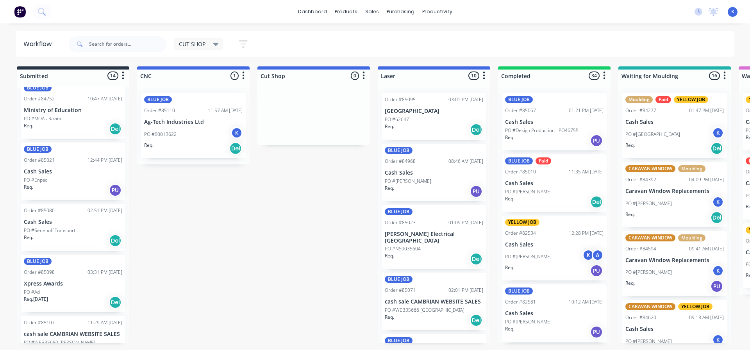
click at [43, 290] on div "PO #Ad" at bounding box center [73, 292] width 98 height 7
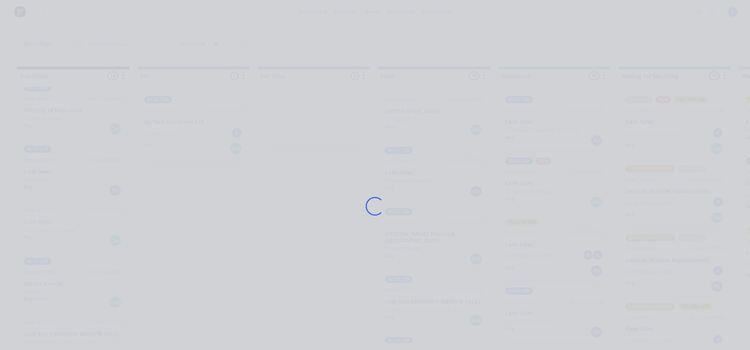
click at [43, 290] on div "Loading..." at bounding box center [375, 175] width 750 height 350
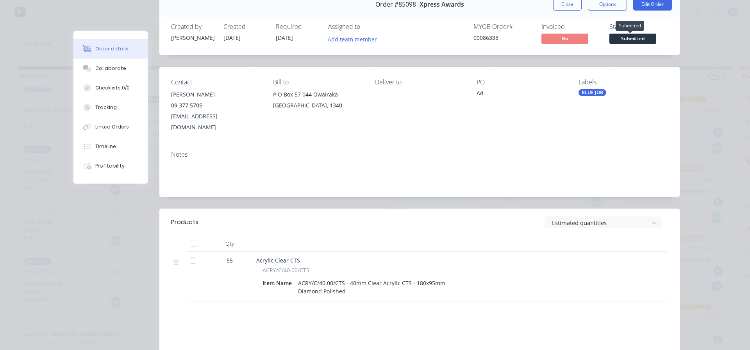
click at [623, 36] on span "Submitted" at bounding box center [632, 39] width 47 height 10
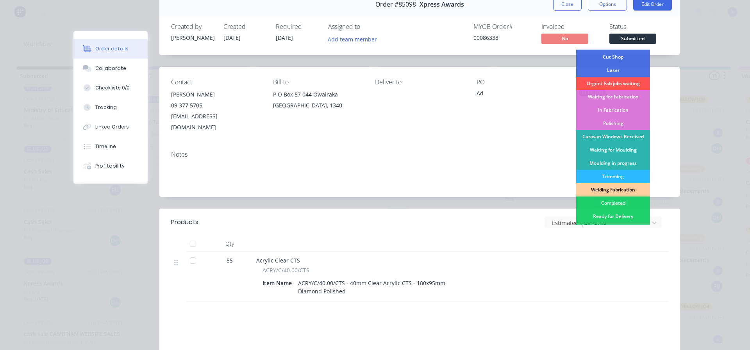
click at [603, 124] on div "Polishing" at bounding box center [613, 123] width 74 height 13
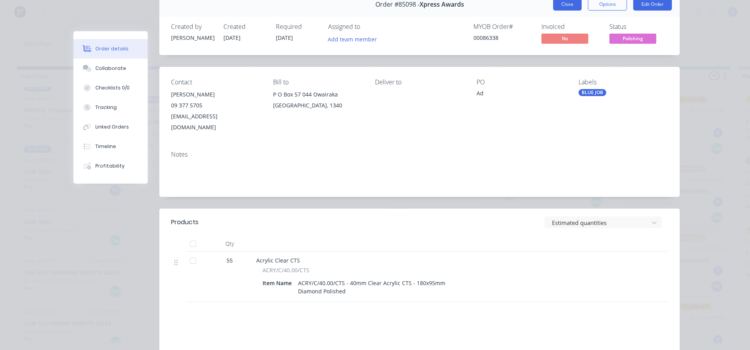
click at [556, 7] on button "Close" at bounding box center [567, 4] width 29 height 13
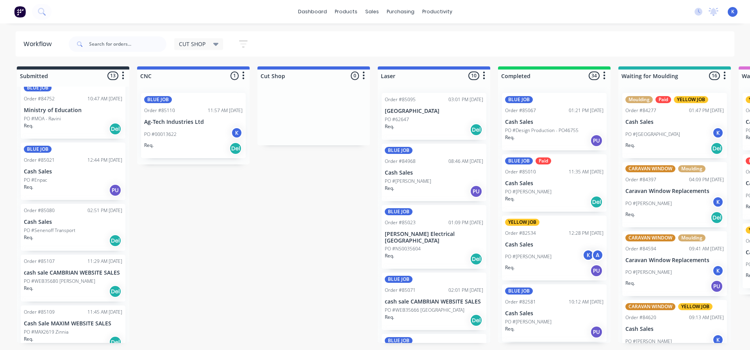
click at [57, 235] on div "Req. Del" at bounding box center [73, 240] width 98 height 13
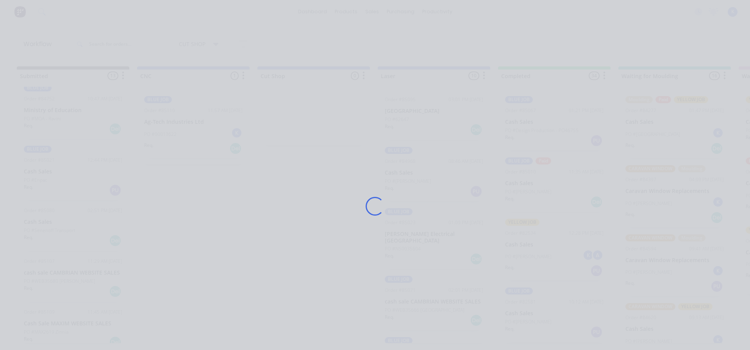
click at [57, 235] on div "Loading..." at bounding box center [375, 175] width 750 height 350
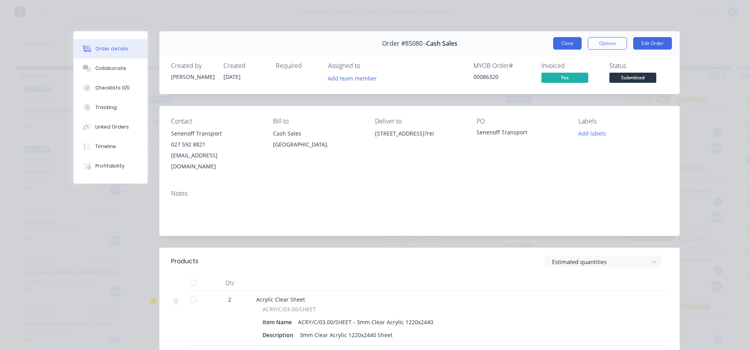
click at [559, 42] on button "Close" at bounding box center [567, 43] width 29 height 13
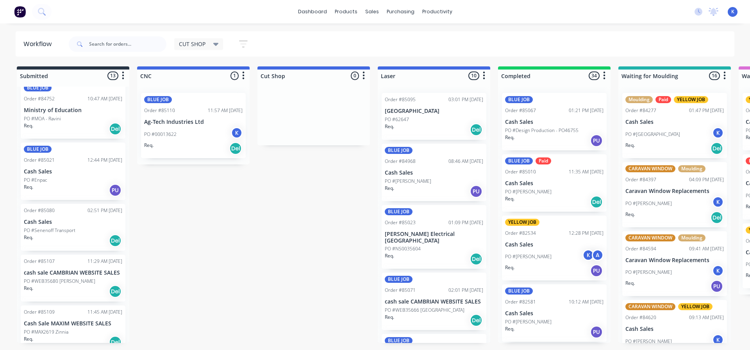
click at [50, 281] on p "PO #WEB35680 [PERSON_NAME]" at bounding box center [59, 281] width 71 height 7
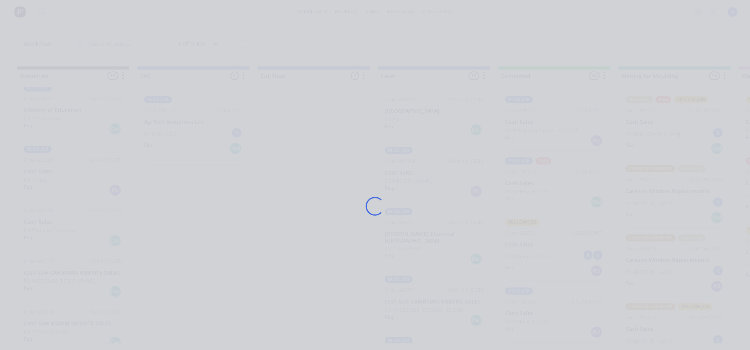
click at [50, 281] on div "Loading..." at bounding box center [375, 175] width 750 height 350
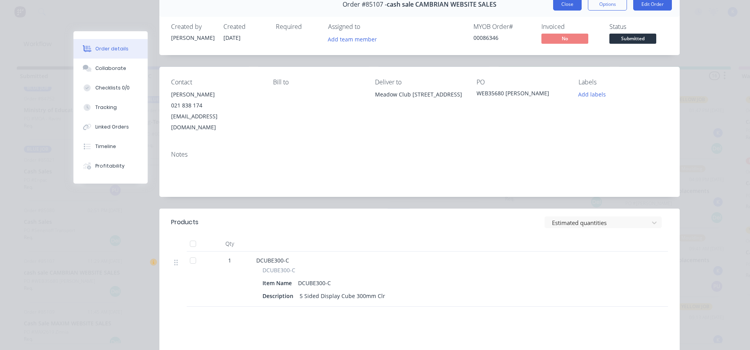
click at [558, 5] on button "Close" at bounding box center [567, 4] width 29 height 13
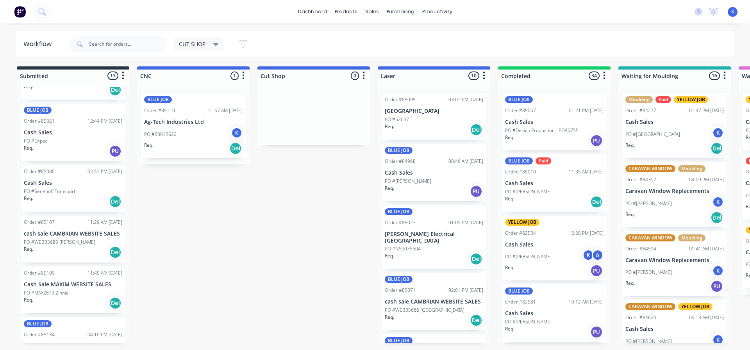
scroll to position [273, 0]
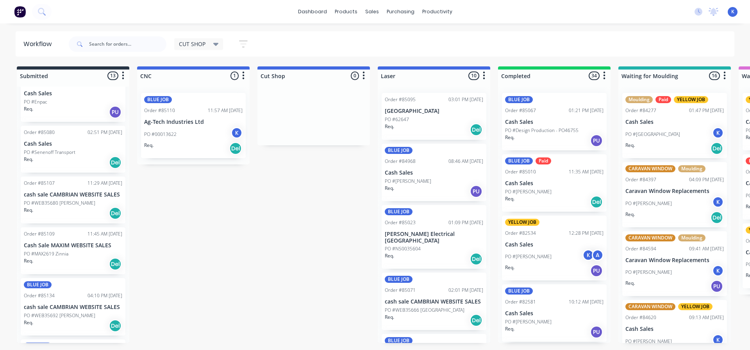
click at [55, 252] on p "PO #MAX2619 Zinnia" at bounding box center [46, 253] width 45 height 7
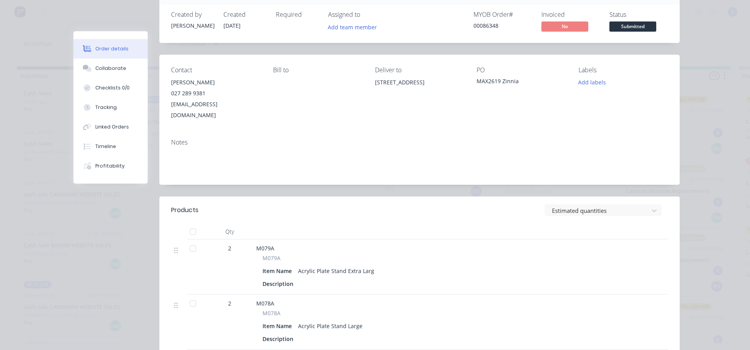
scroll to position [39, 0]
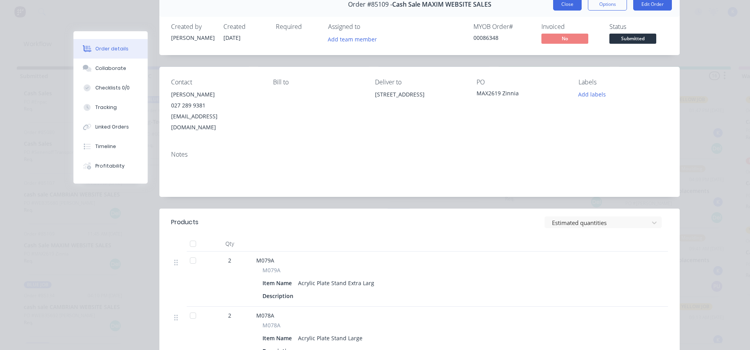
click at [558, 5] on button "Close" at bounding box center [567, 4] width 29 height 13
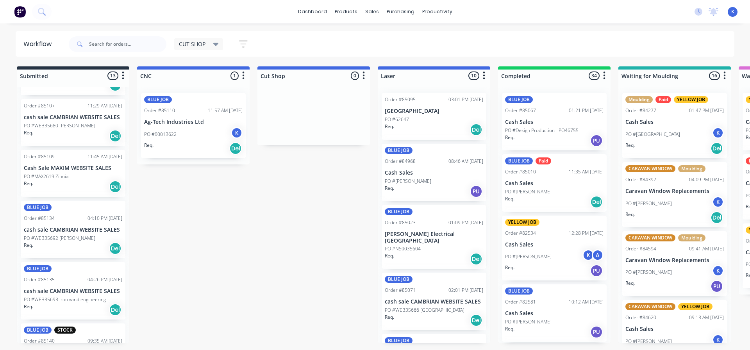
scroll to position [352, 0]
click at [64, 236] on p "PO #WEB35692 [PERSON_NAME]" at bounding box center [59, 237] width 71 height 7
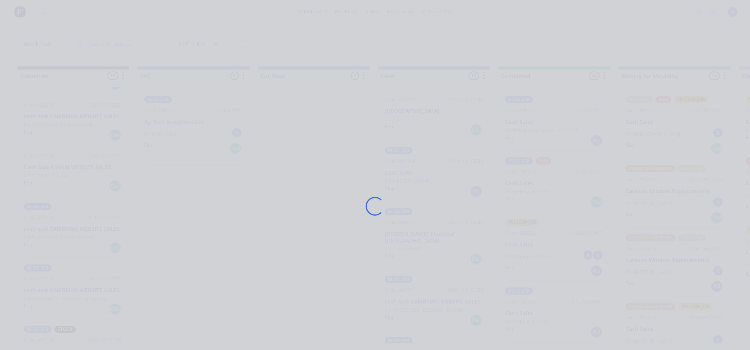
click at [63, 236] on div "Loading..." at bounding box center [375, 206] width 625 height 350
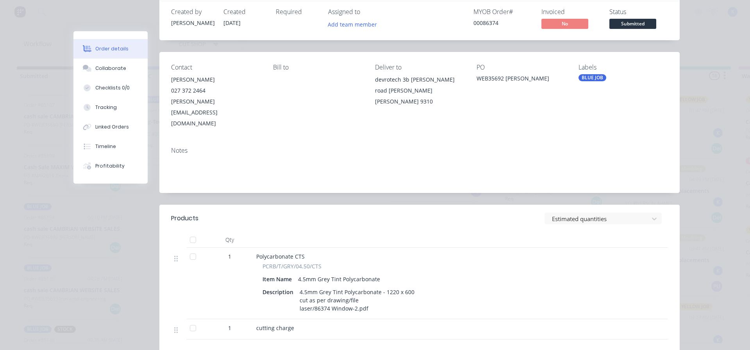
scroll to position [0, 0]
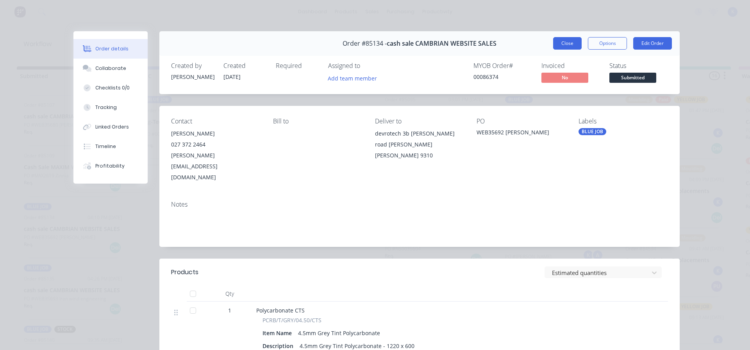
click at [561, 45] on button "Close" at bounding box center [567, 43] width 29 height 13
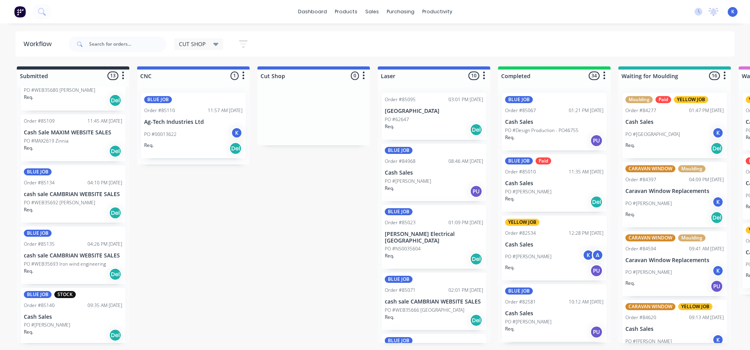
scroll to position [391, 0]
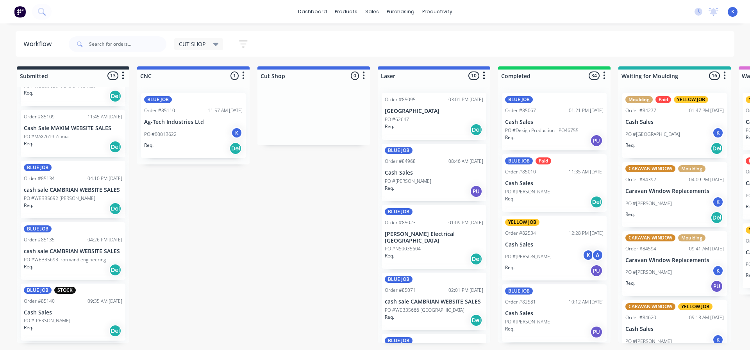
click at [52, 308] on div "BLUE JOB STOCK Order #85140 09:35 AM 08/10/25 Cash Sales PO #Craig Req. Del" at bounding box center [73, 312] width 105 height 57
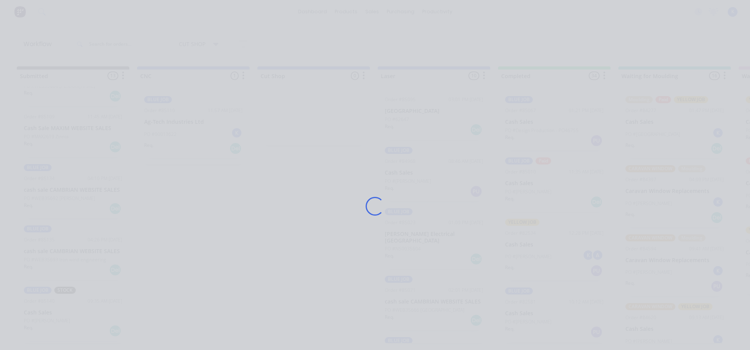
click at [52, 308] on div "Loading..." at bounding box center [375, 175] width 750 height 350
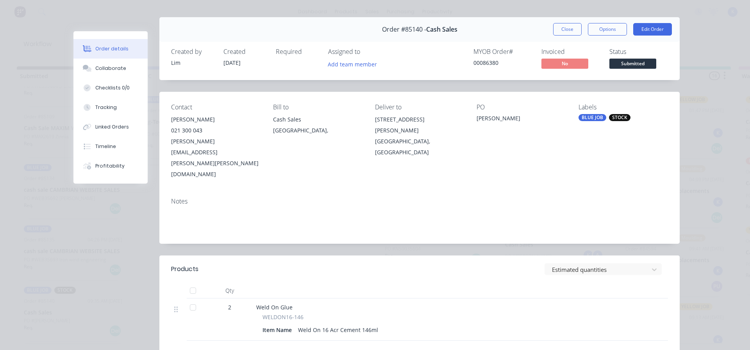
scroll to position [0, 0]
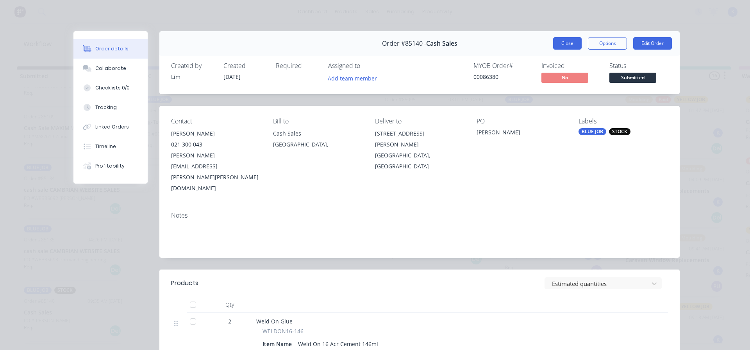
click at [559, 41] on button "Close" at bounding box center [567, 43] width 29 height 13
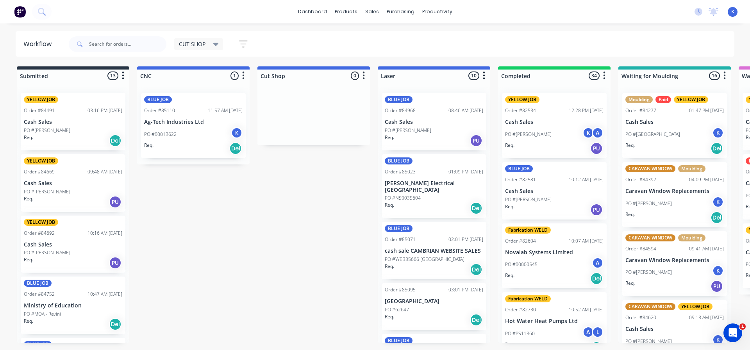
click at [542, 131] on p "PO #[PERSON_NAME]" at bounding box center [528, 134] width 46 height 7
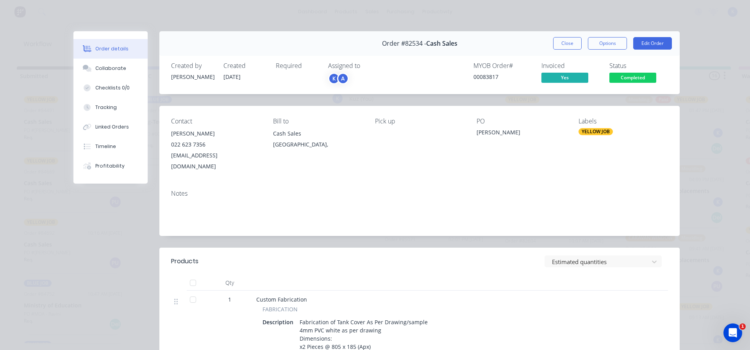
click at [339, 77] on div "A" at bounding box center [343, 79] width 12 height 12
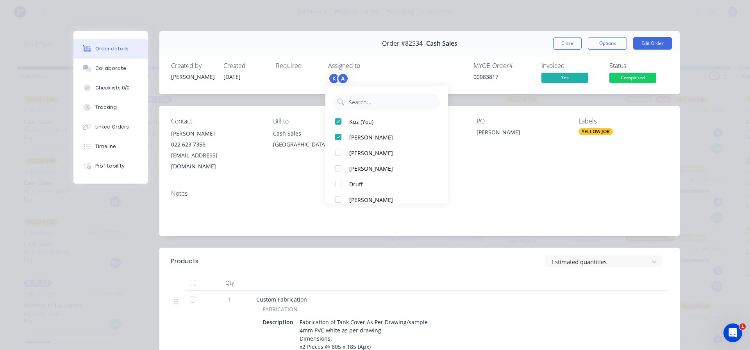
click at [560, 41] on button "Close" at bounding box center [567, 43] width 29 height 13
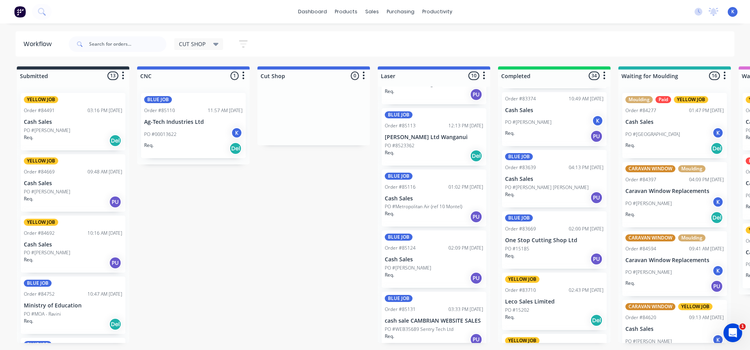
click at [45, 124] on p "Cash Sales" at bounding box center [73, 122] width 98 height 7
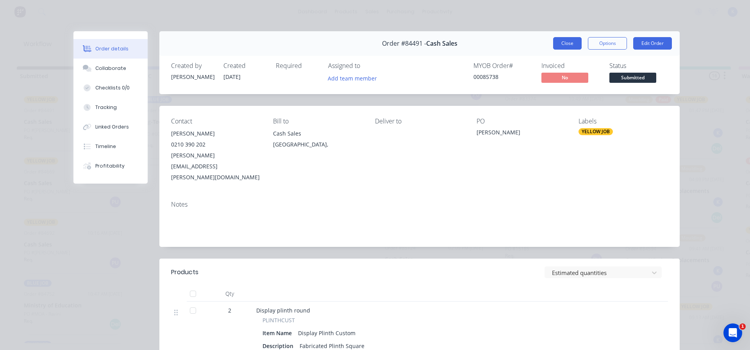
click at [561, 39] on button "Close" at bounding box center [567, 43] width 29 height 13
